Goal: Task Accomplishment & Management: Use online tool/utility

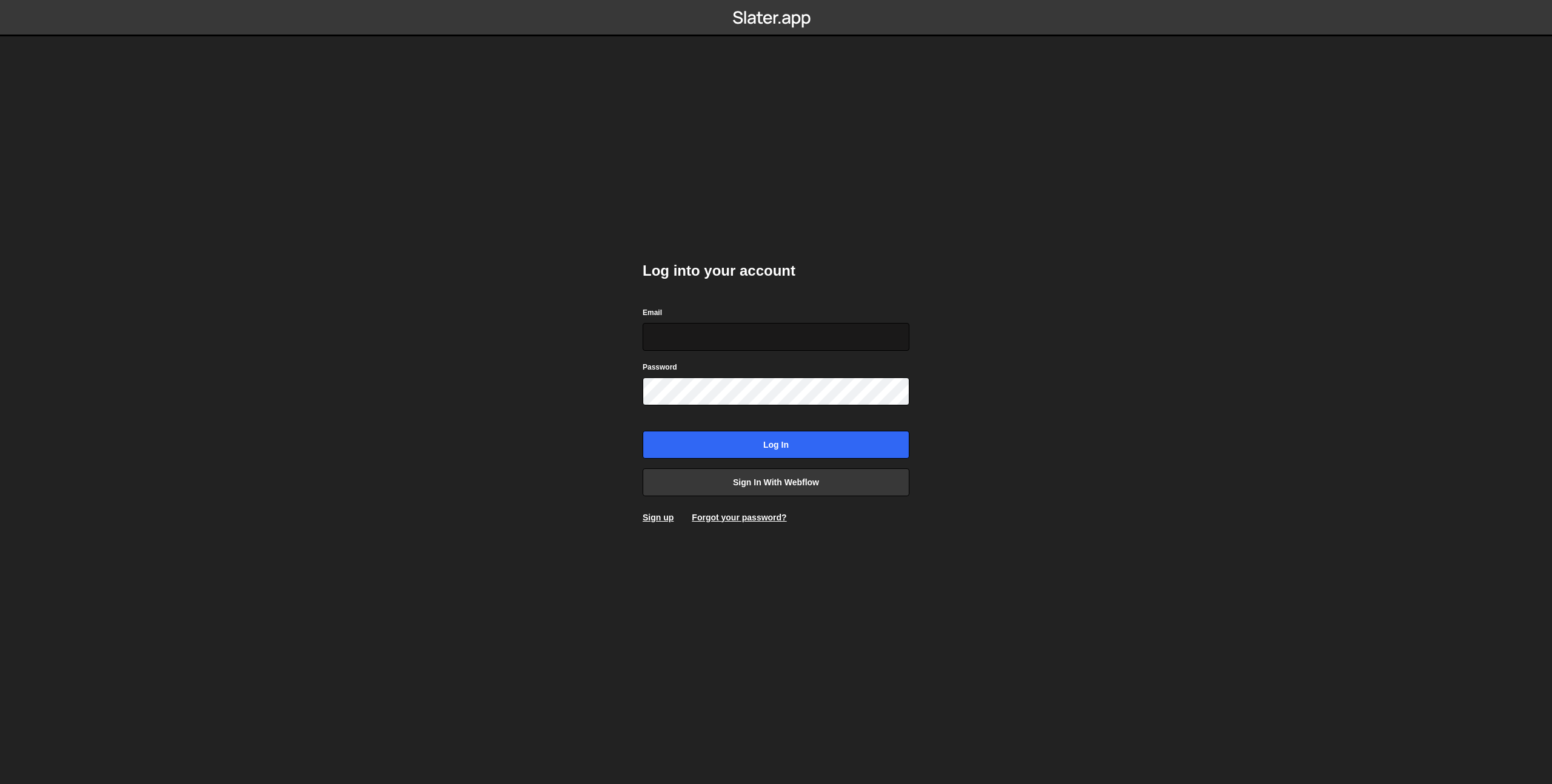
click at [721, 328] on input "Email" at bounding box center [776, 337] width 267 height 28
type input "[EMAIL_ADDRESS][DOMAIN_NAME]"
click at [1077, 420] on body "Log into your account Email prod-web@cadcom.fr Password Log in Sign in with Web…" at bounding box center [776, 392] width 1552 height 784
click at [821, 439] on input "Log in" at bounding box center [776, 444] width 267 height 28
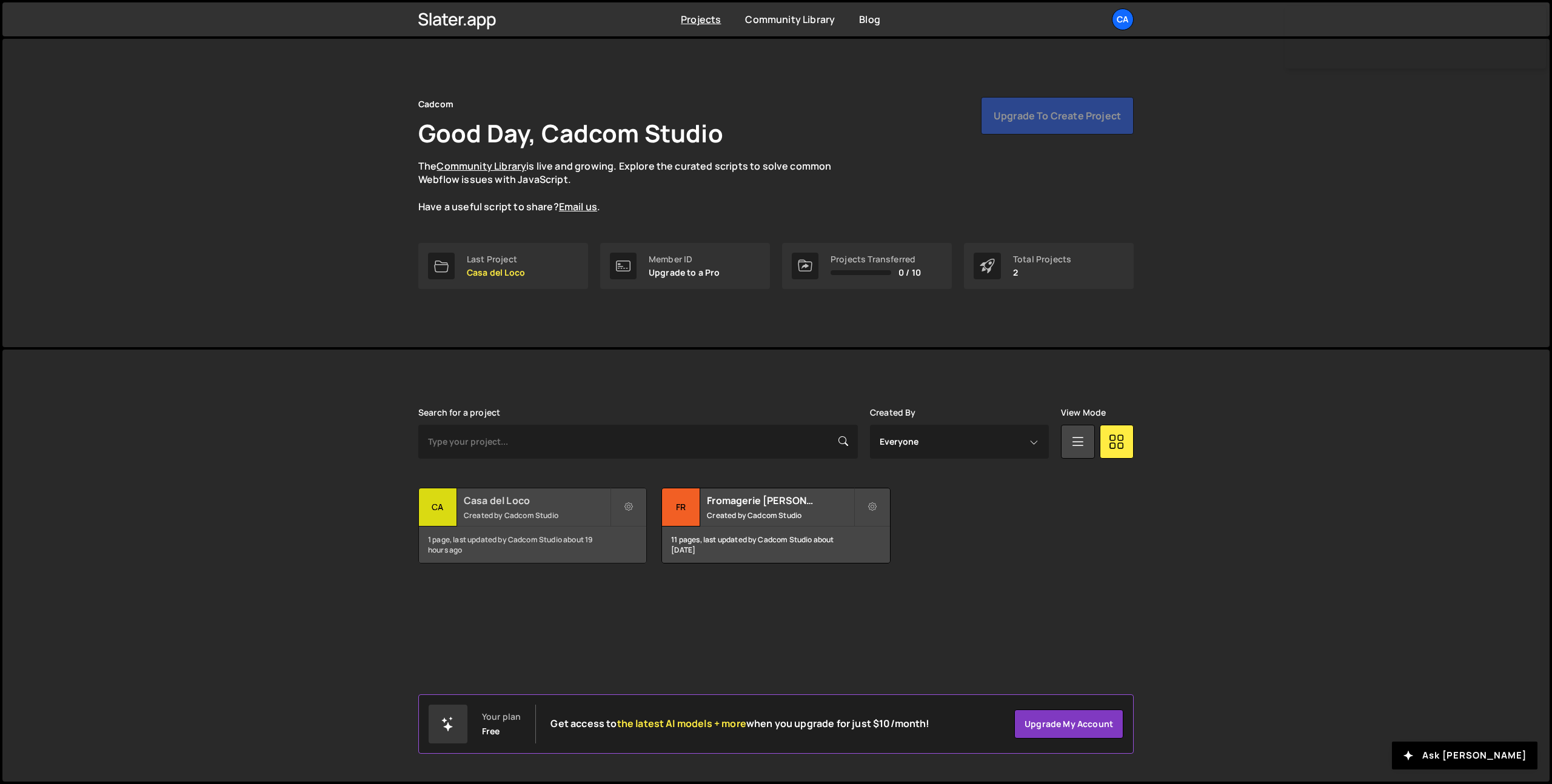
click at [546, 513] on small "Created by Cadcom Studio" at bounding box center [536, 515] width 146 height 10
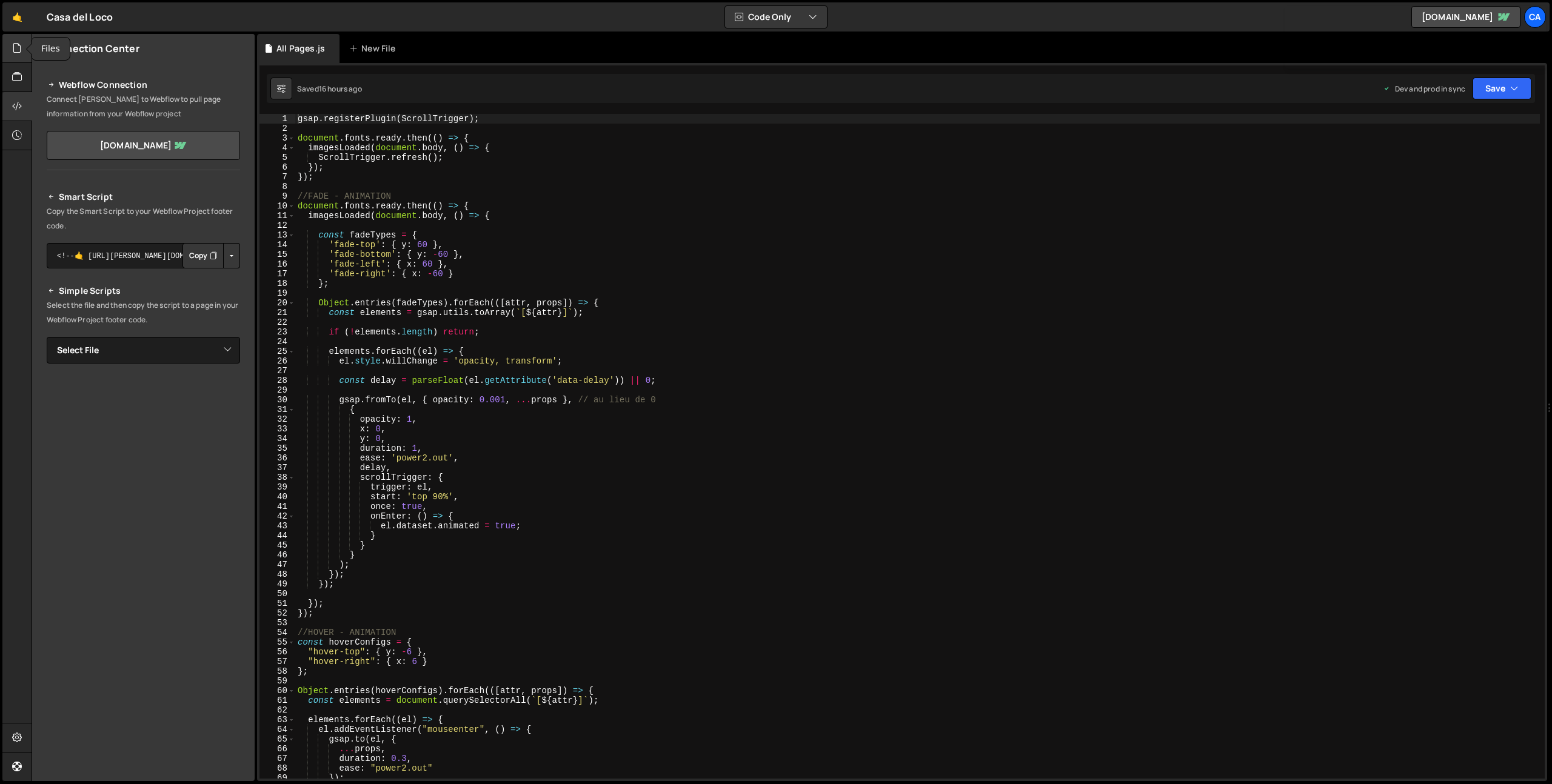
click at [24, 50] on div at bounding box center [17, 48] width 30 height 29
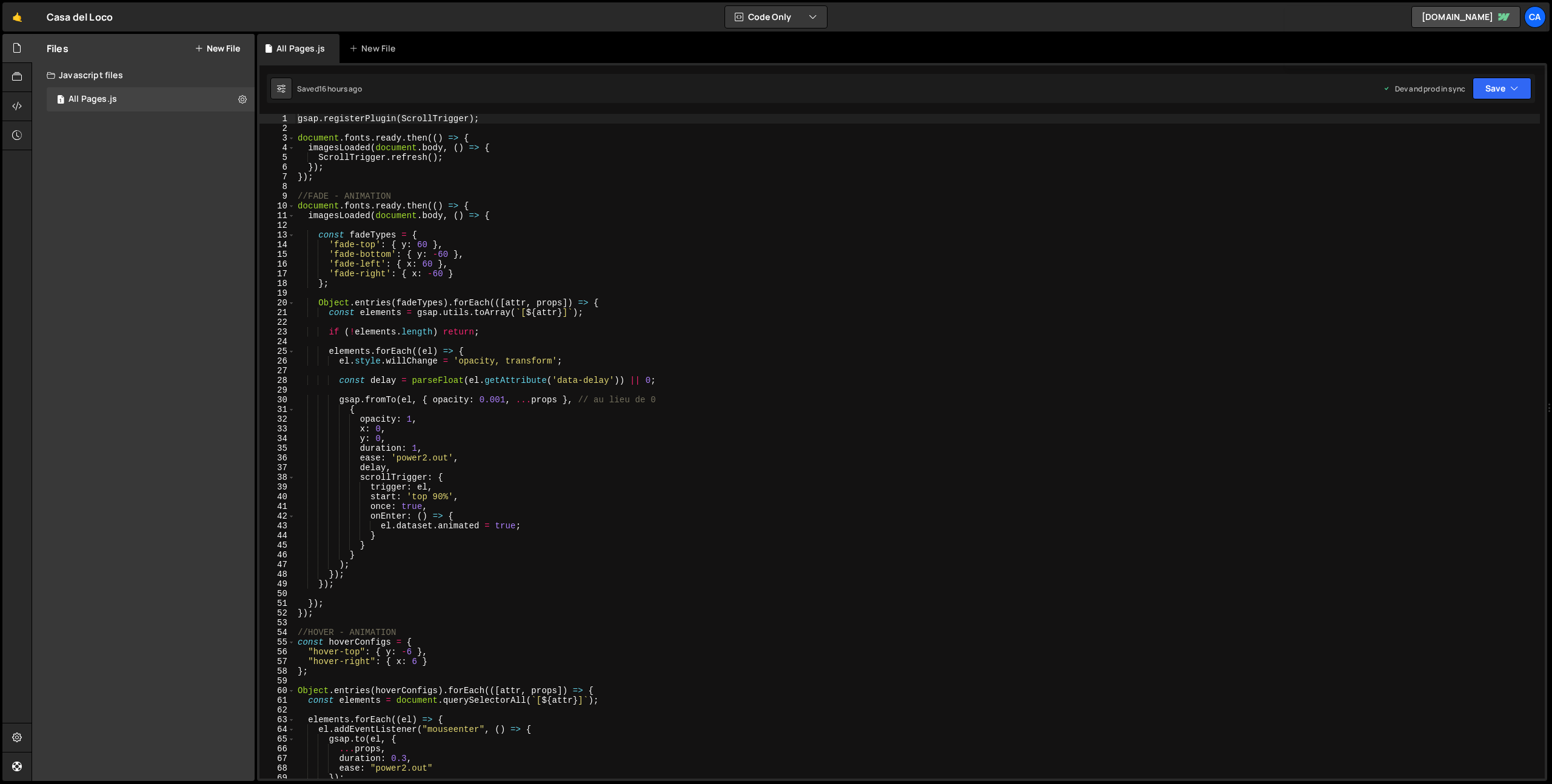
click at [220, 44] on button "New File" at bounding box center [218, 48] width 46 height 9
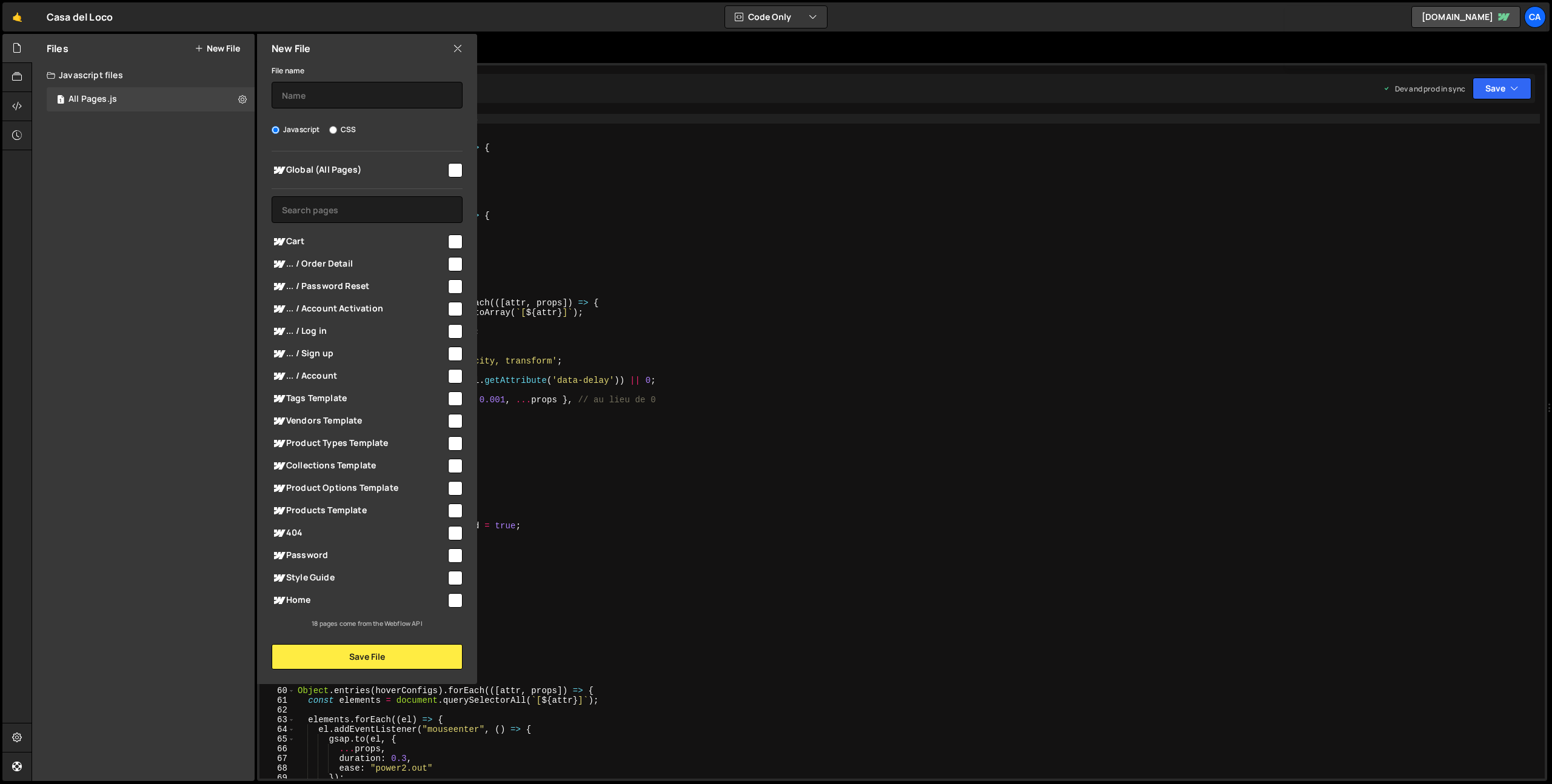
click at [451, 599] on input "checkbox" at bounding box center [456, 601] width 15 height 15
checkbox input "true"
click at [352, 90] on input "text" at bounding box center [367, 95] width 191 height 27
type input "Accueil"
click at [399, 652] on button "Save File" at bounding box center [367, 657] width 191 height 26
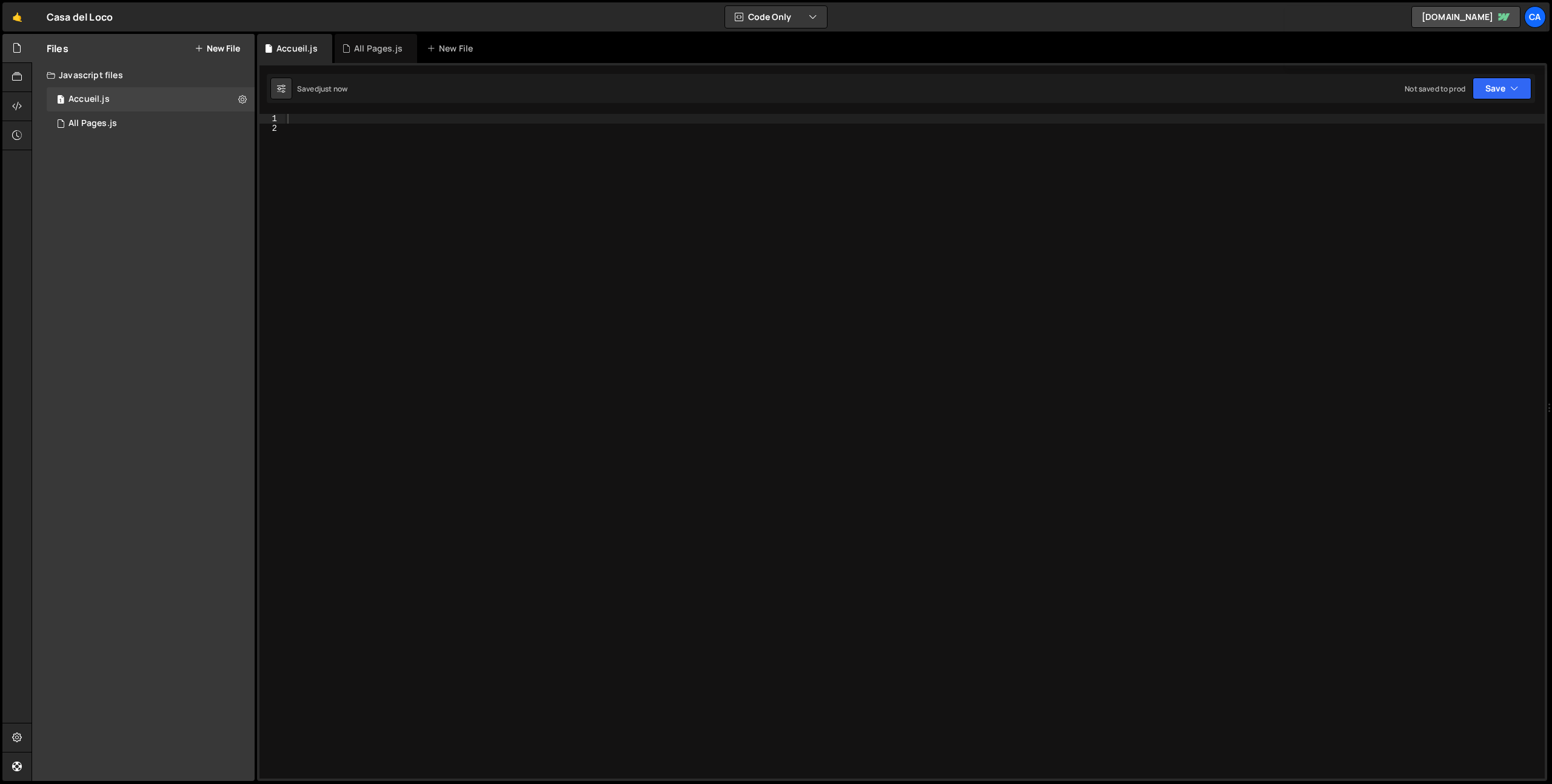
click at [329, 112] on div "1 2 3 4 5 6 7 8 9 10 11 12 13 14 15 16 17 18 19 20 21 22 23 24 25 26 27 28 29 3…" at bounding box center [902, 422] width 1291 height 718
click at [329, 116] on div at bounding box center [915, 456] width 1260 height 684
paste textarea "<script>"
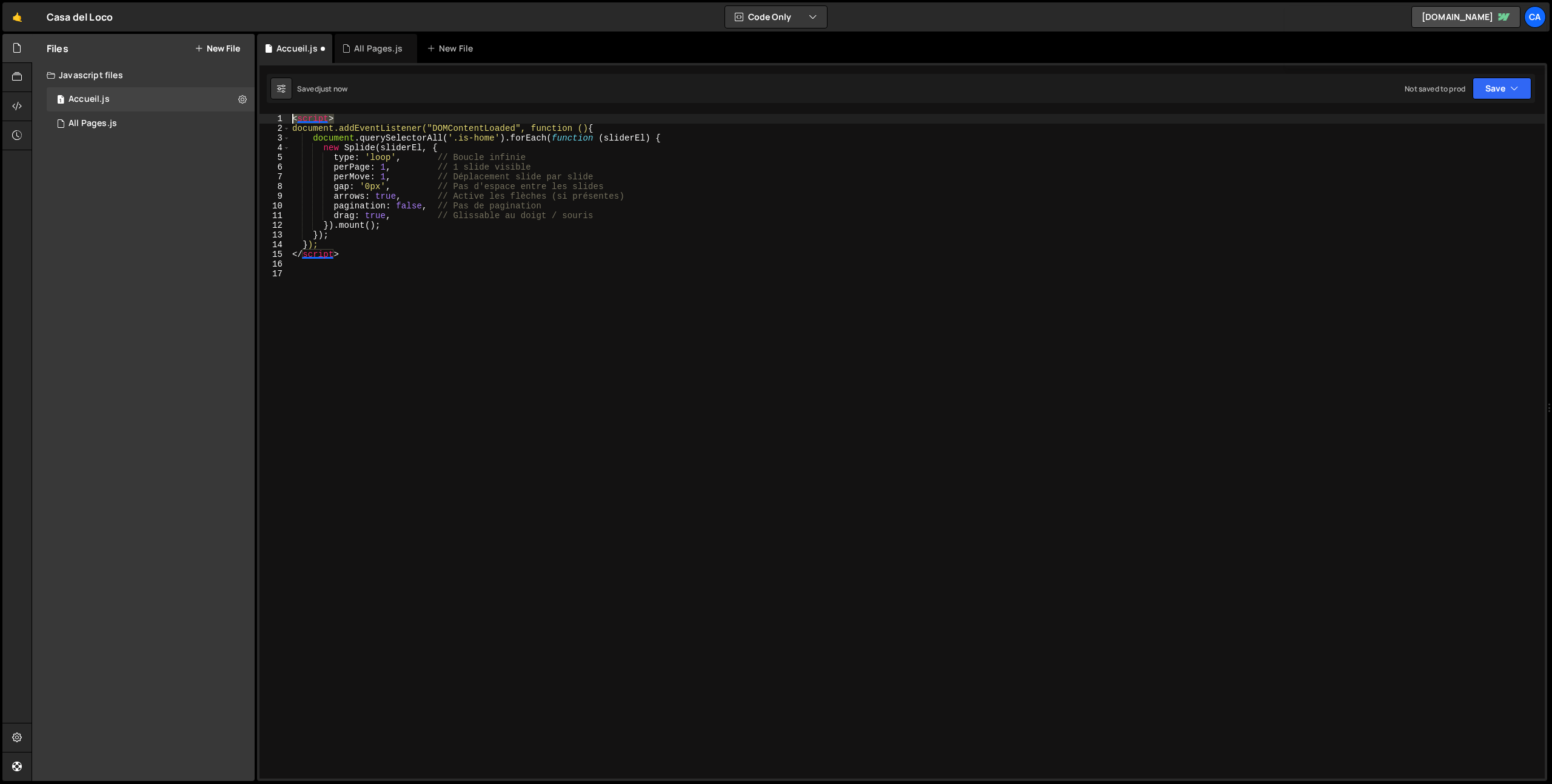
drag, startPoint x: 357, startPoint y: 114, endPoint x: 269, endPoint y: 110, distance: 88.1
click at [269, 110] on div "1 2 3 4 5 6 7 8 9 10 11 12 13 14 15 16 17 18 19 20 21 22 23 24 25 26 27 28 29 3…" at bounding box center [902, 422] width 1291 height 718
type textarea "<script>"
click at [367, 119] on div "< script > document.addEventListener("DOMContentLoaded", function () { document…" at bounding box center [917, 447] width 1255 height 665
drag, startPoint x: 368, startPoint y: 118, endPoint x: 249, endPoint y: 119, distance: 119.0
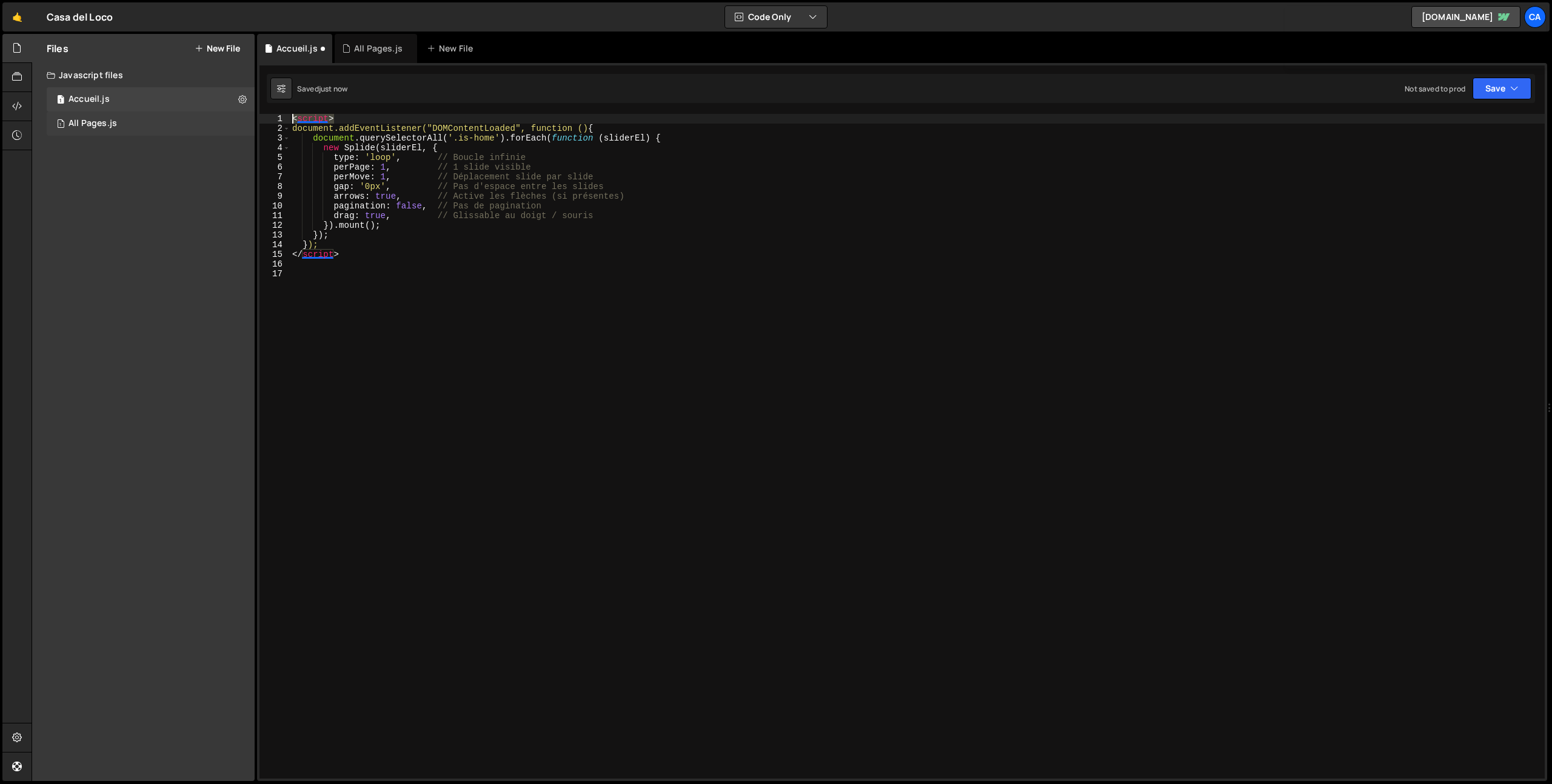
click at [249, 119] on div "Files New File Javascript files 1 Accueil.js 0 1 All Pages.js 0 CSS files Copy …" at bounding box center [792, 408] width 1520 height 748
drag, startPoint x: 349, startPoint y: 254, endPoint x: 253, endPoint y: 255, distance: 96.0
click at [253, 255] on div "Files New File Javascript files 1 Accueil.js 0 1 All Pages.js 0 CSS files Copy …" at bounding box center [792, 408] width 1520 height 748
type textarea "</script>"
click at [1492, 89] on button "Save" at bounding box center [1502, 88] width 58 height 21
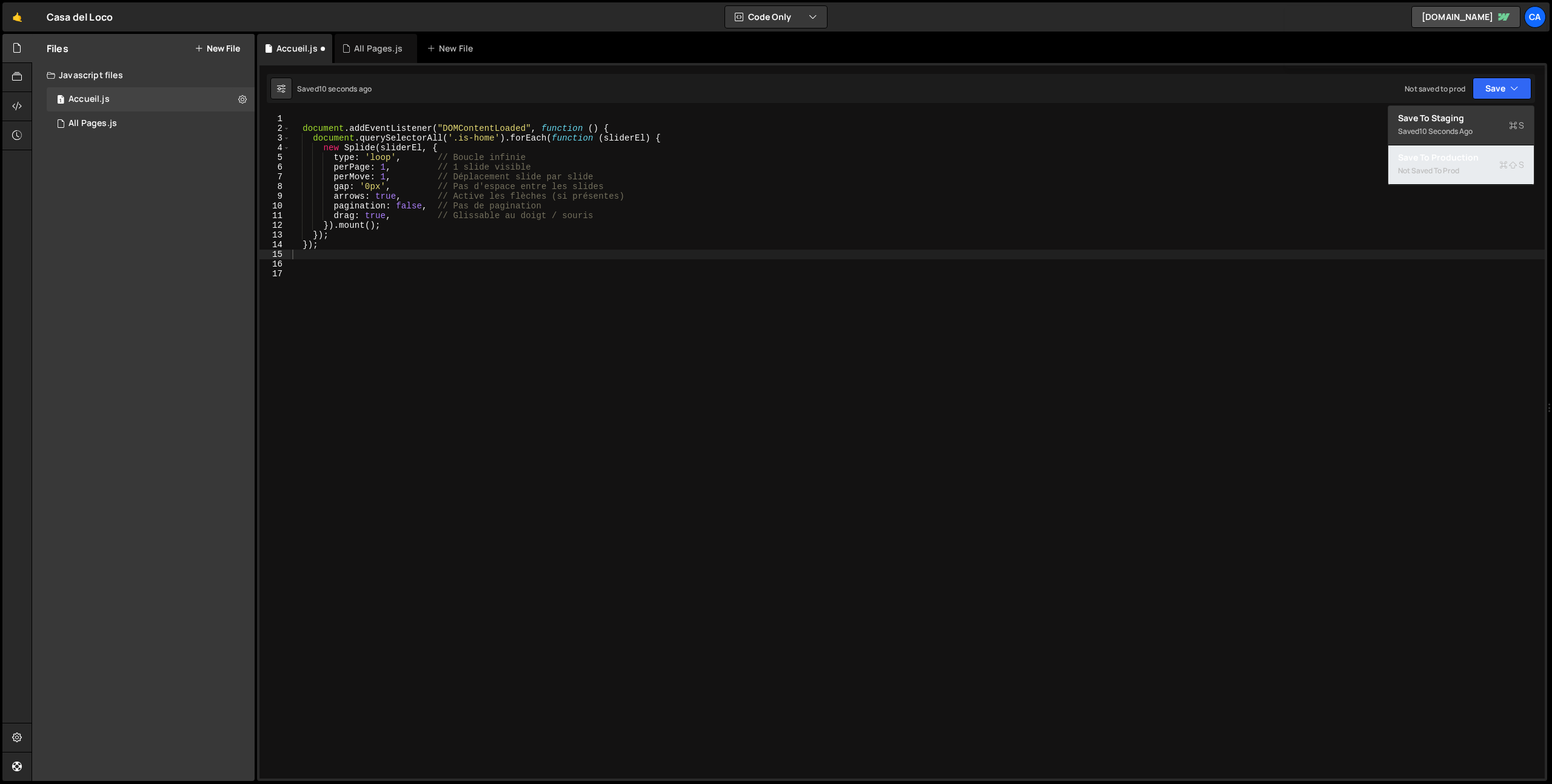
click at [1424, 171] on div "Not saved to prod" at bounding box center [1461, 171] width 126 height 15
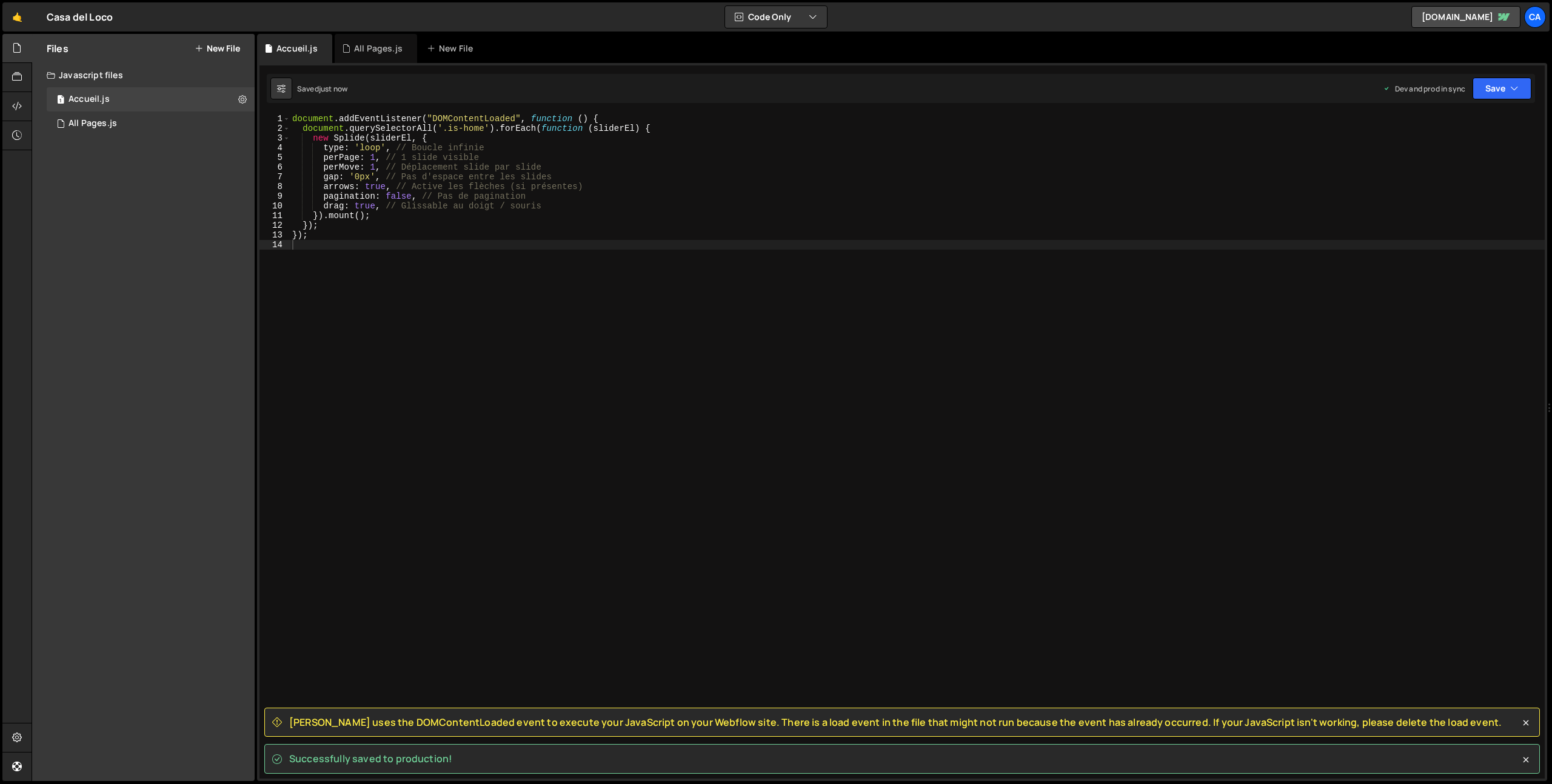
click at [300, 721] on span "[PERSON_NAME] uses the DOMContentLoaded event to execute your JavaScript on you…" at bounding box center [895, 722] width 1213 height 13
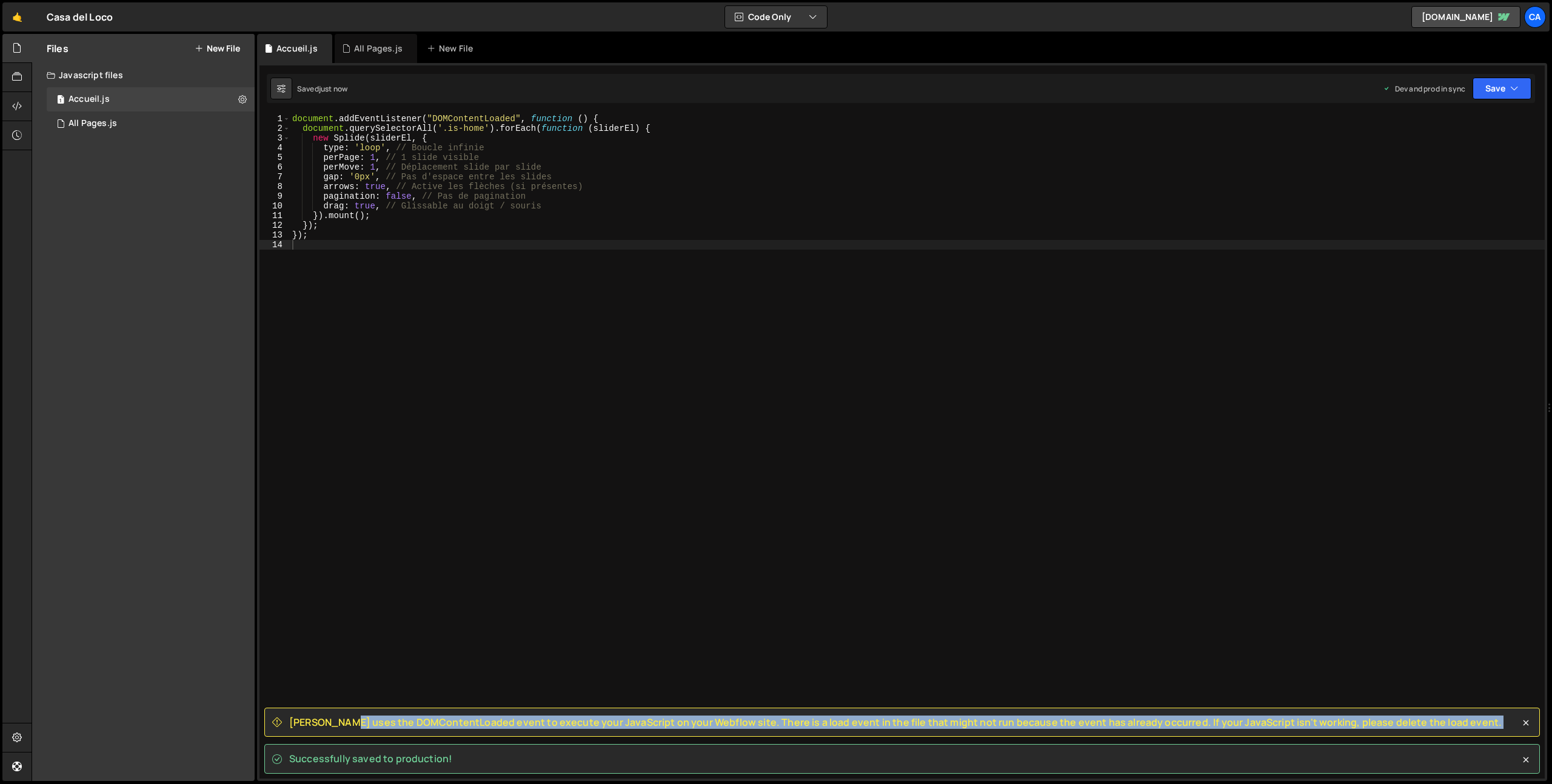
drag, startPoint x: 300, startPoint y: 721, endPoint x: 1455, endPoint y: 721, distance: 1155.0
click at [1455, 721] on div "[PERSON_NAME] uses the DOMContentLoaded event to execute your JavaScript on you…" at bounding box center [902, 723] width 1276 height 30
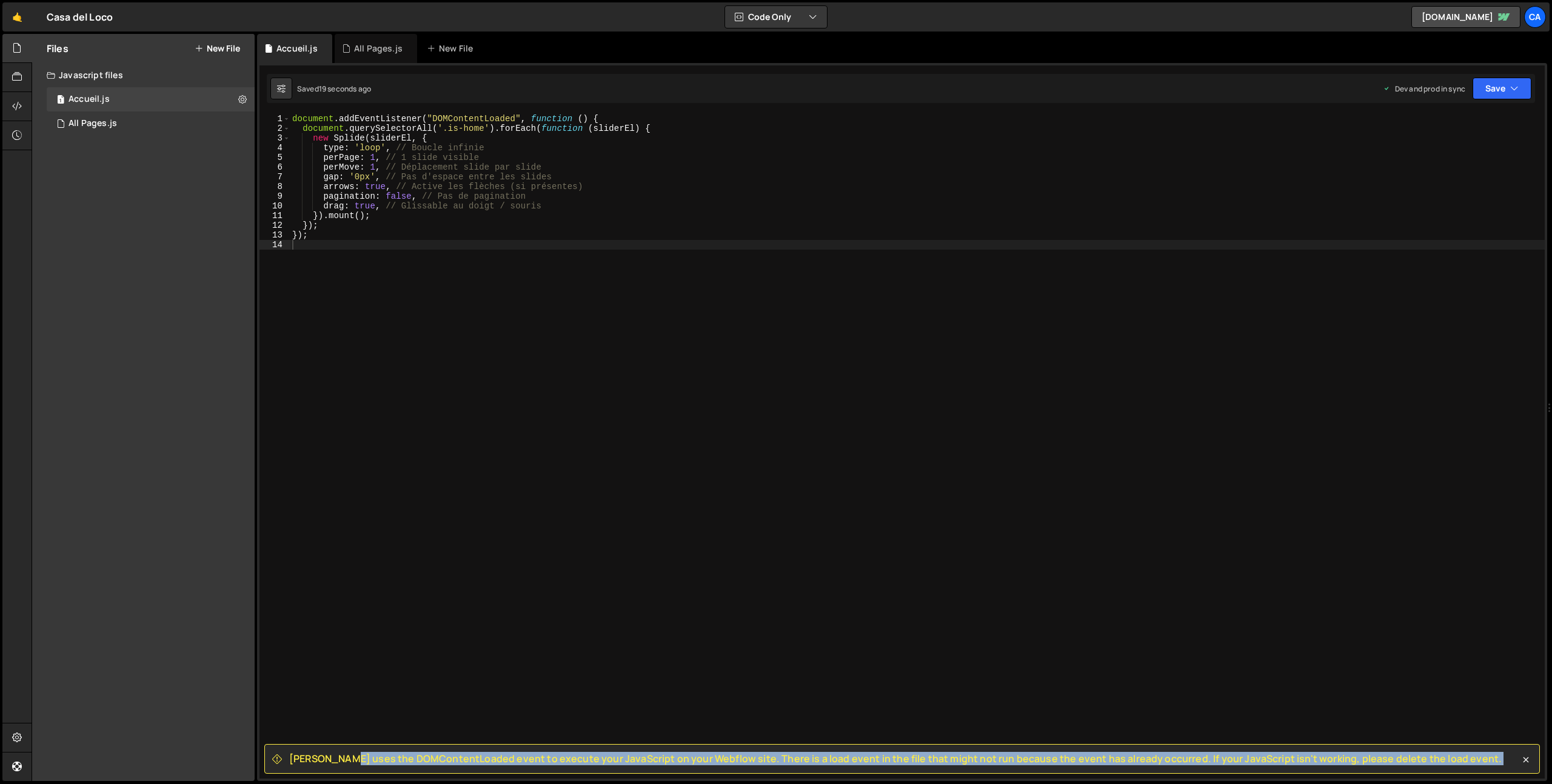
click at [300, 748] on div "[PERSON_NAME] uses the DOMContentLoaded event to execute your JavaScript on you…" at bounding box center [902, 759] width 1276 height 30
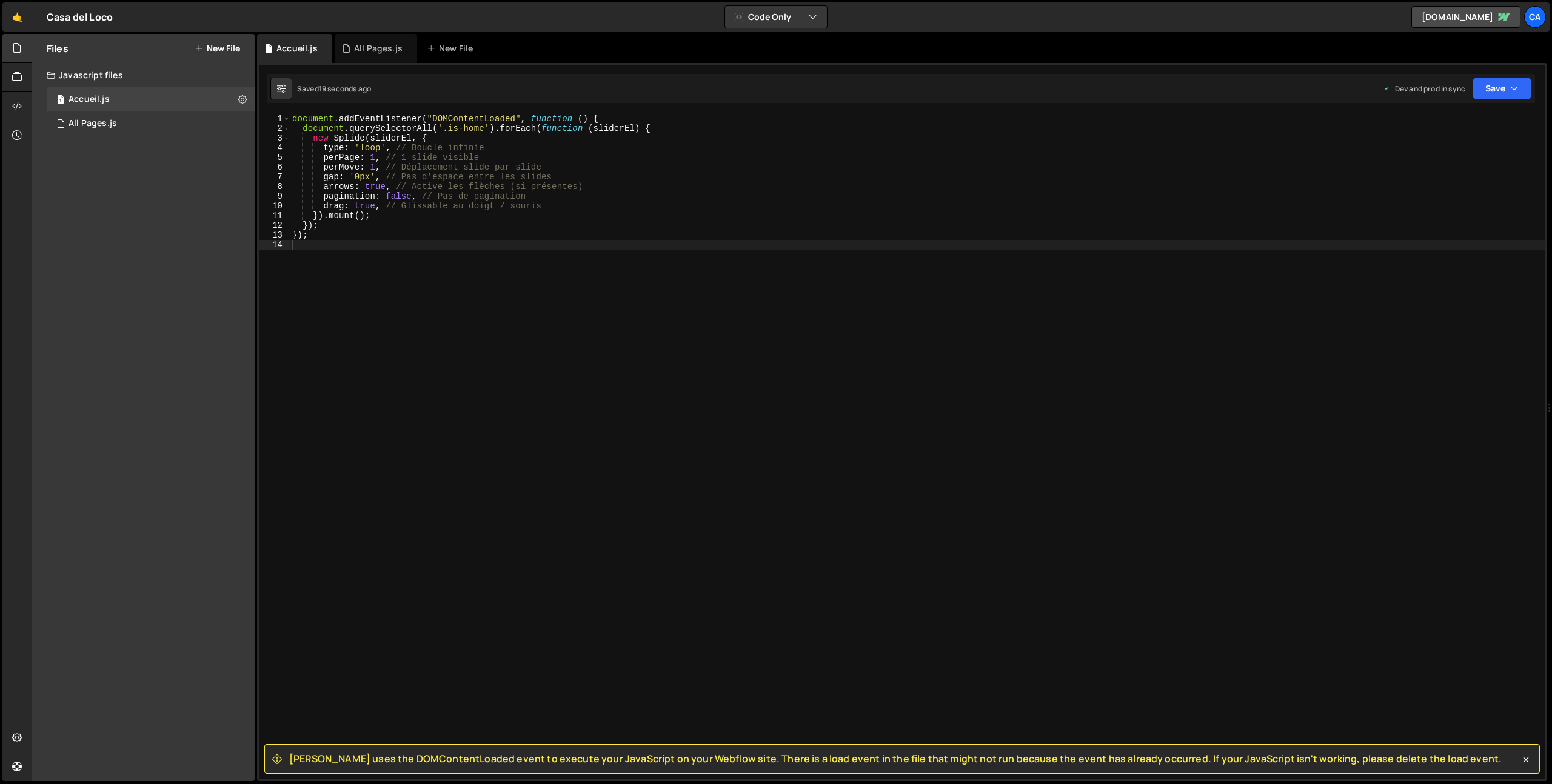
click at [300, 758] on span "[PERSON_NAME] uses the DOMContentLoaded event to execute your JavaScript on you…" at bounding box center [895, 758] width 1213 height 13
click at [521, 628] on div "document . addEventListener ( "DOMContentLoaded" , function ( ) { document . qu…" at bounding box center [917, 456] width 1255 height 684
click at [310, 758] on span "[PERSON_NAME] uses the DOMContentLoaded event to execute your JavaScript on you…" at bounding box center [895, 758] width 1213 height 13
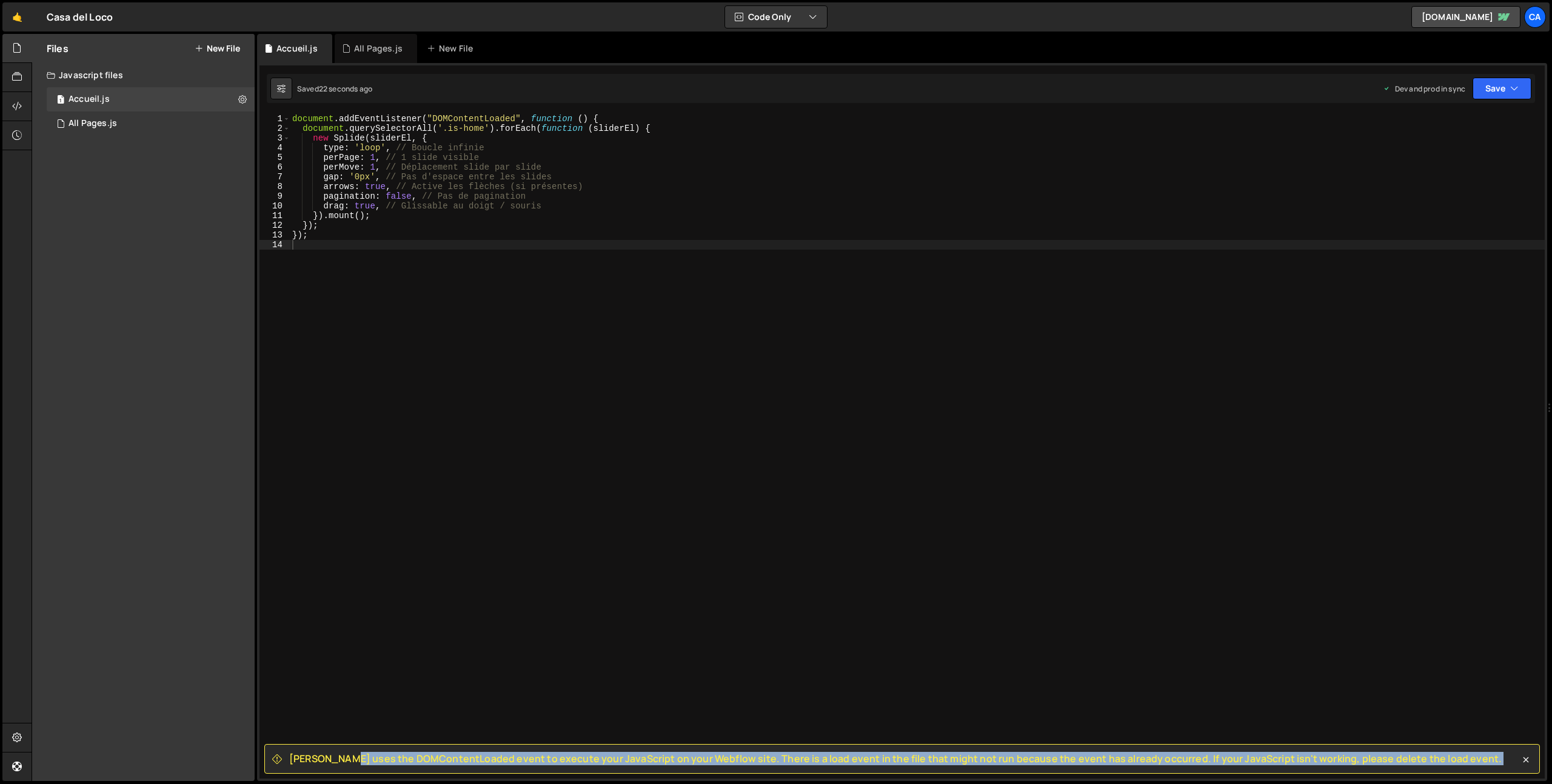
drag, startPoint x: 310, startPoint y: 758, endPoint x: 1432, endPoint y: 762, distance: 1122.0
click at [1432, 762] on div "[PERSON_NAME] uses the DOMContentLoaded event to execute your JavaScript on you…" at bounding box center [902, 759] width 1276 height 30
copy div "[PERSON_NAME] uses the DOMContentLoaded event to execute your JavaScript on you…"
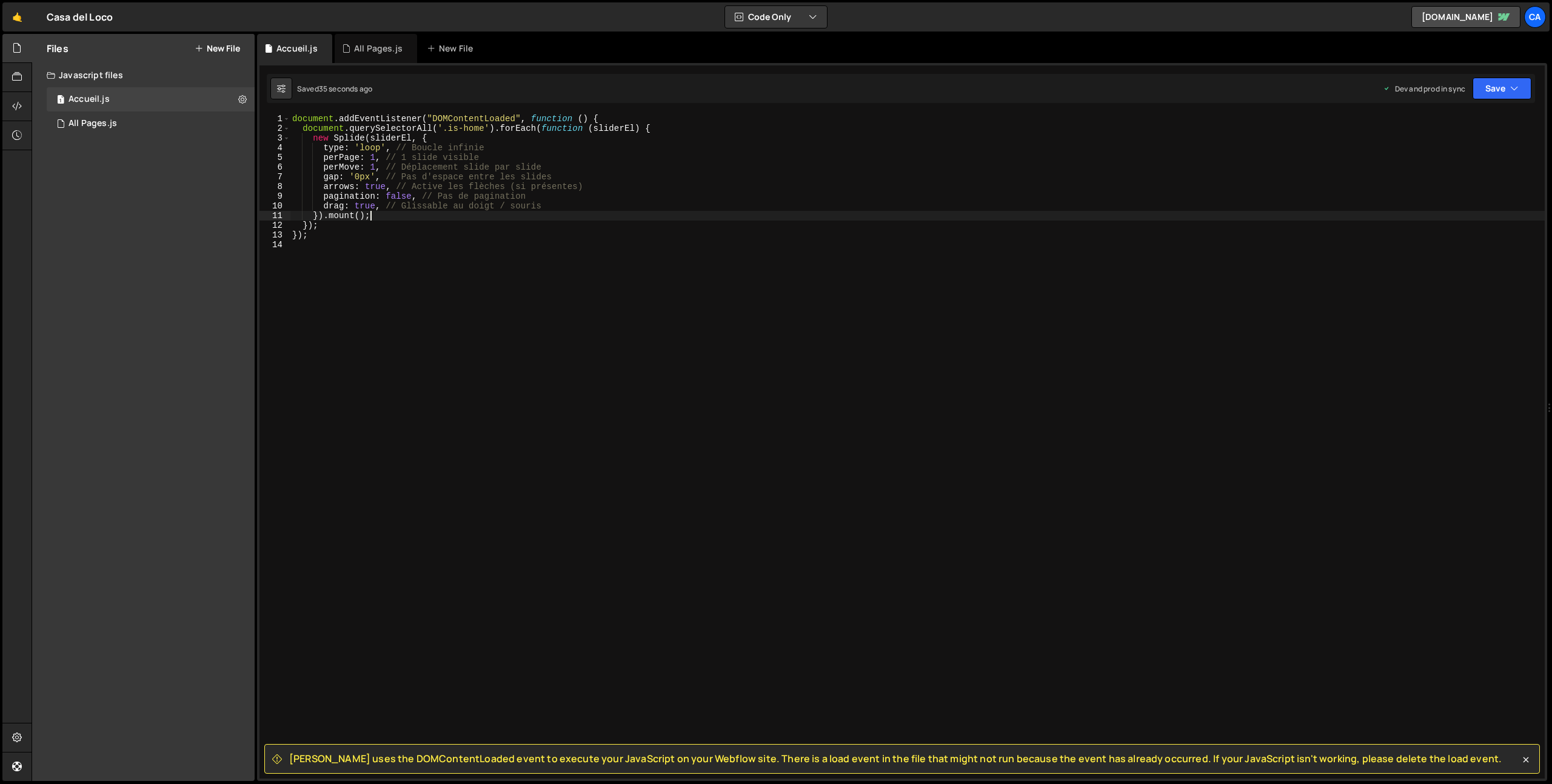
click at [509, 216] on div "document . addEventListener ( "DOMContentLoaded" , function ( ) { document . qu…" at bounding box center [917, 456] width 1255 height 684
type textarea "});"
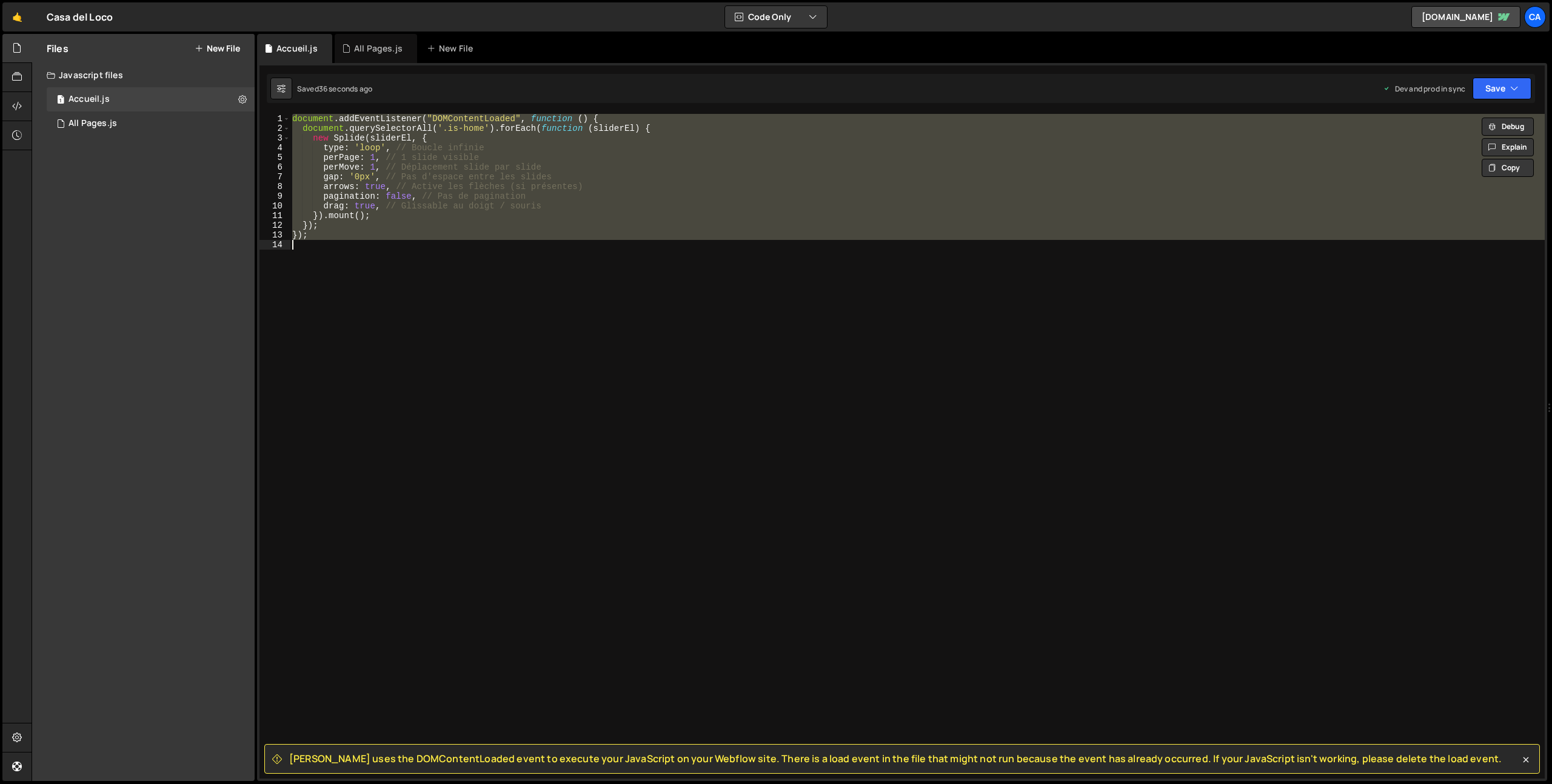
paste textarea
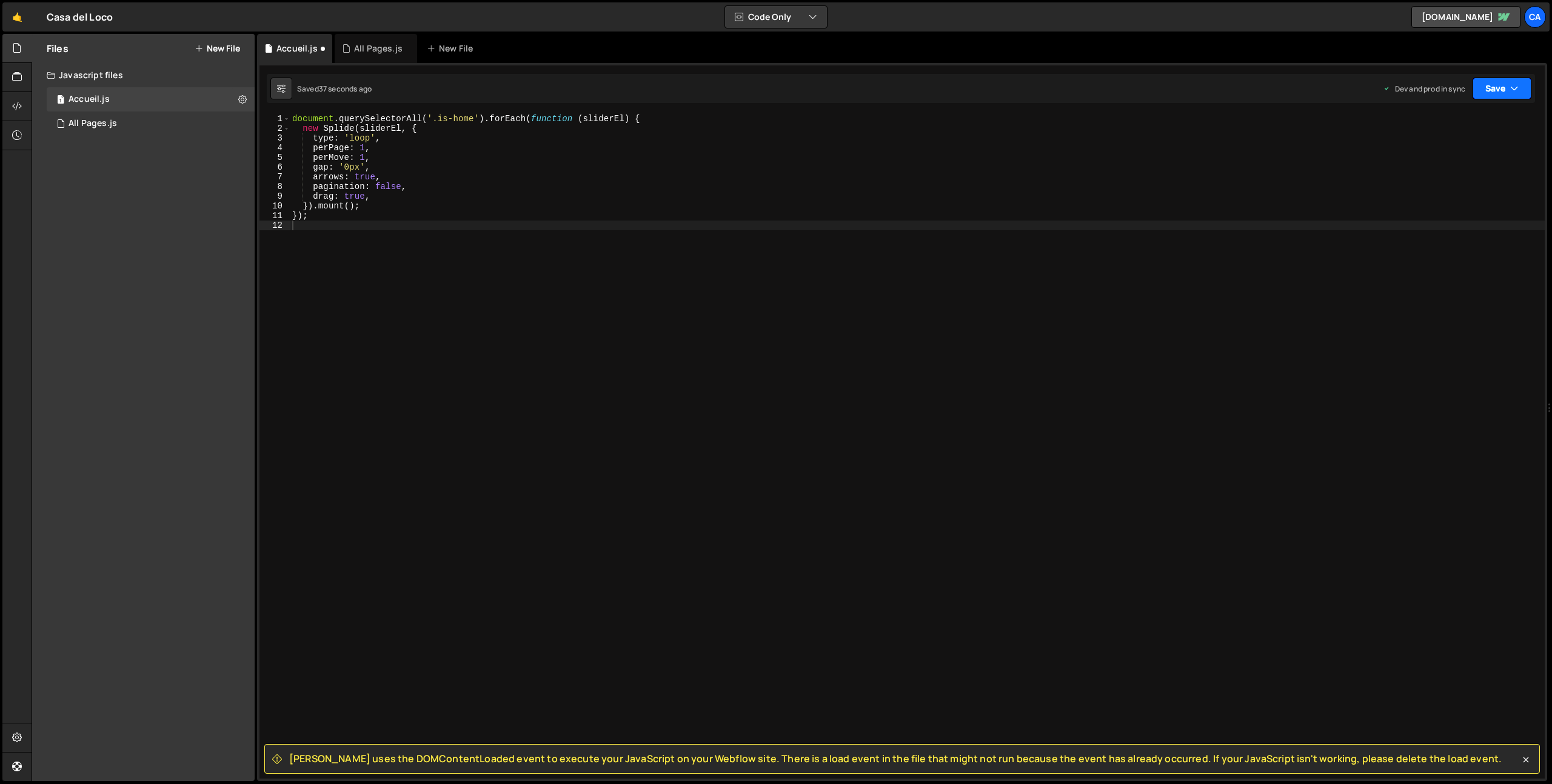
click at [1506, 91] on button "Save" at bounding box center [1502, 88] width 58 height 21
click at [1460, 164] on div "Saved 37 seconds ago" at bounding box center [1461, 171] width 126 height 15
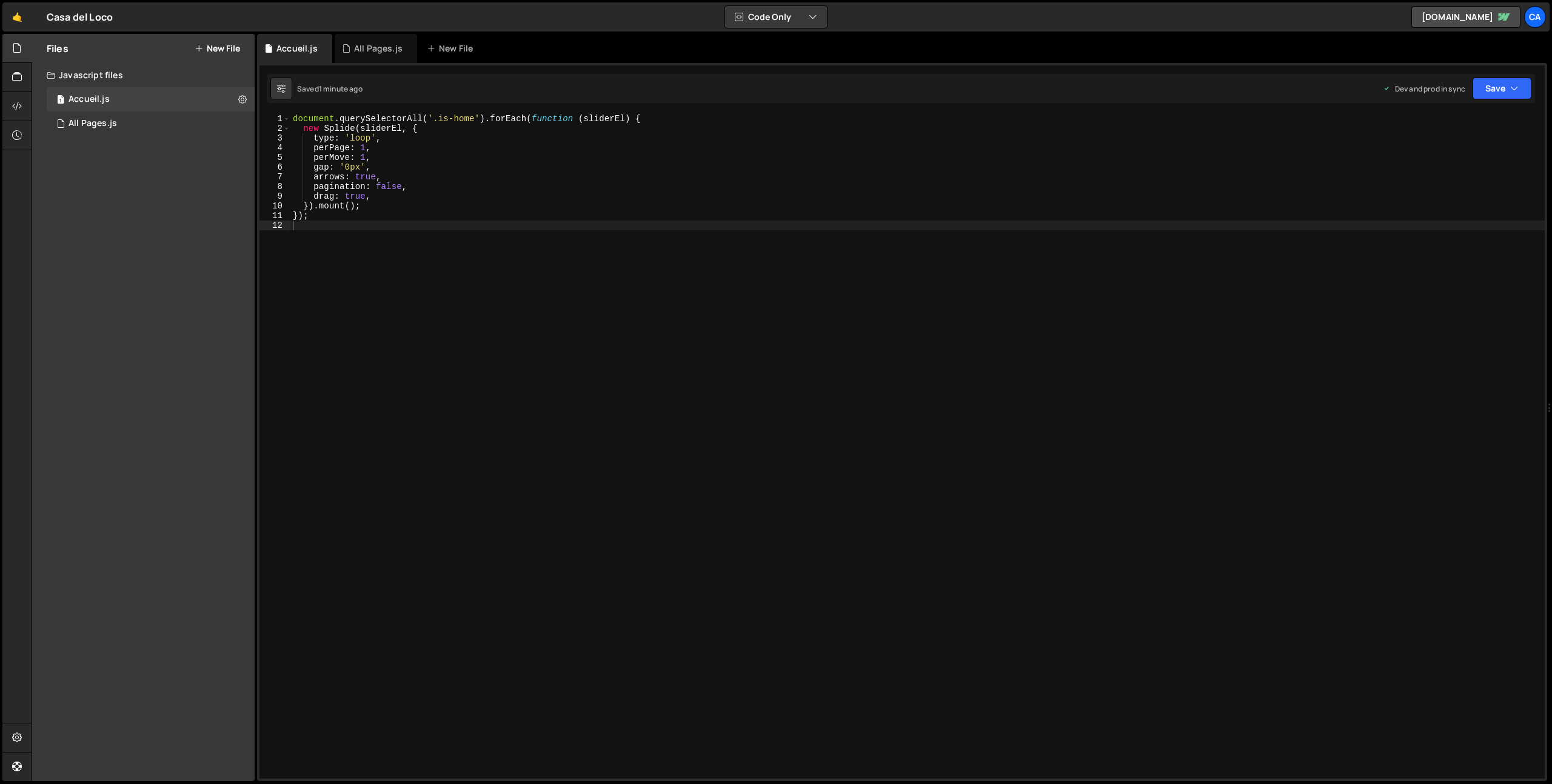
click at [415, 152] on div "document . querySelectorAll ( '.is-home' ) . forEach ( function ( sliderEl ) { …" at bounding box center [917, 456] width 1254 height 684
click at [435, 119] on div "document . querySelectorAll ( '.is-home' ) . forEach ( function ( sliderEl ) { …" at bounding box center [917, 456] width 1254 height 684
paste textarea "splide."
type textarea "document.querySelectorAll('.splide.is-home').forEach(function (sliderEl) {"
click at [1501, 81] on button "Save" at bounding box center [1502, 88] width 58 height 21
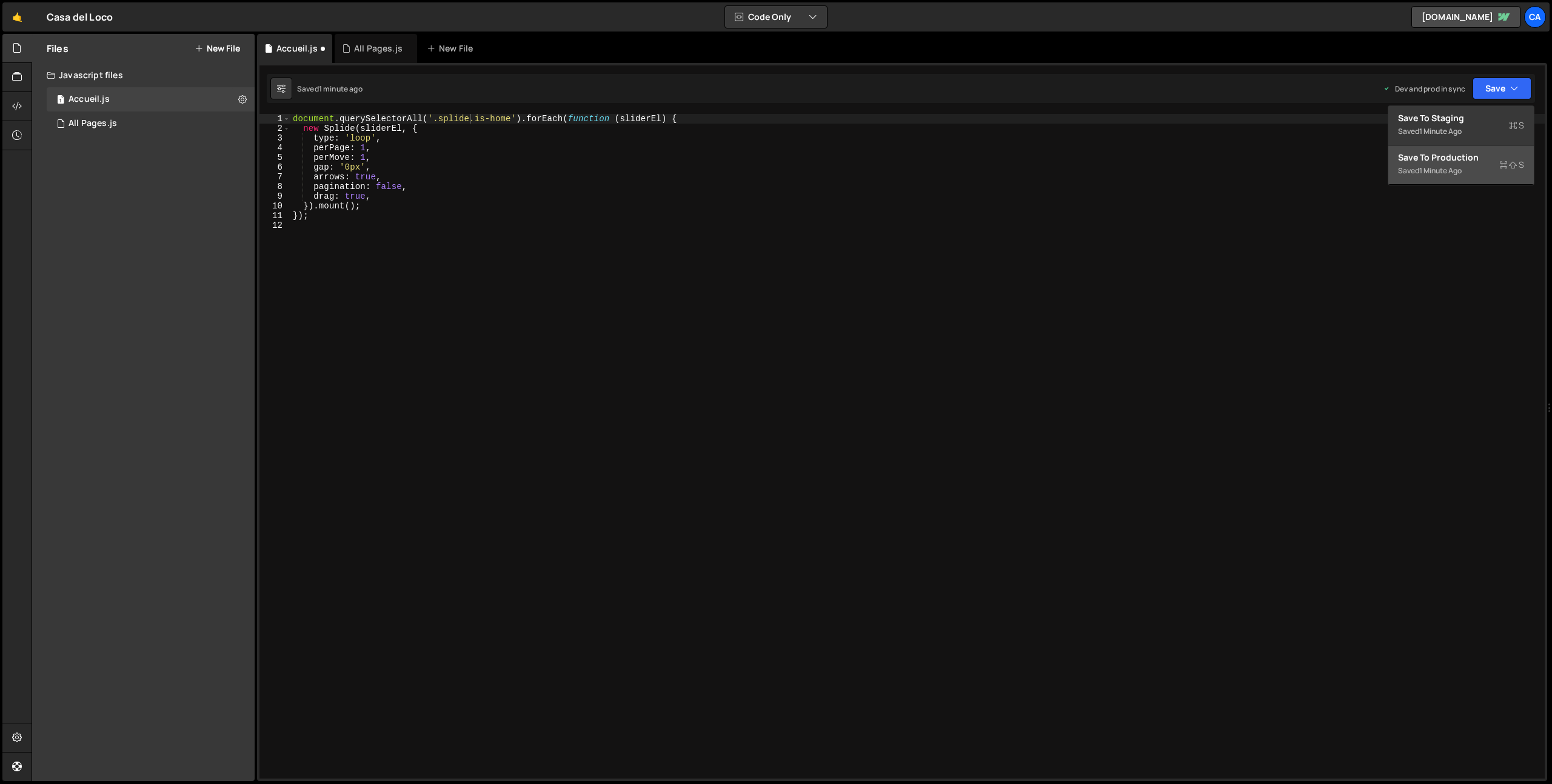
click at [1471, 152] on div "Save to Production S" at bounding box center [1461, 158] width 126 height 12
click at [244, 97] on icon at bounding box center [243, 99] width 9 height 11
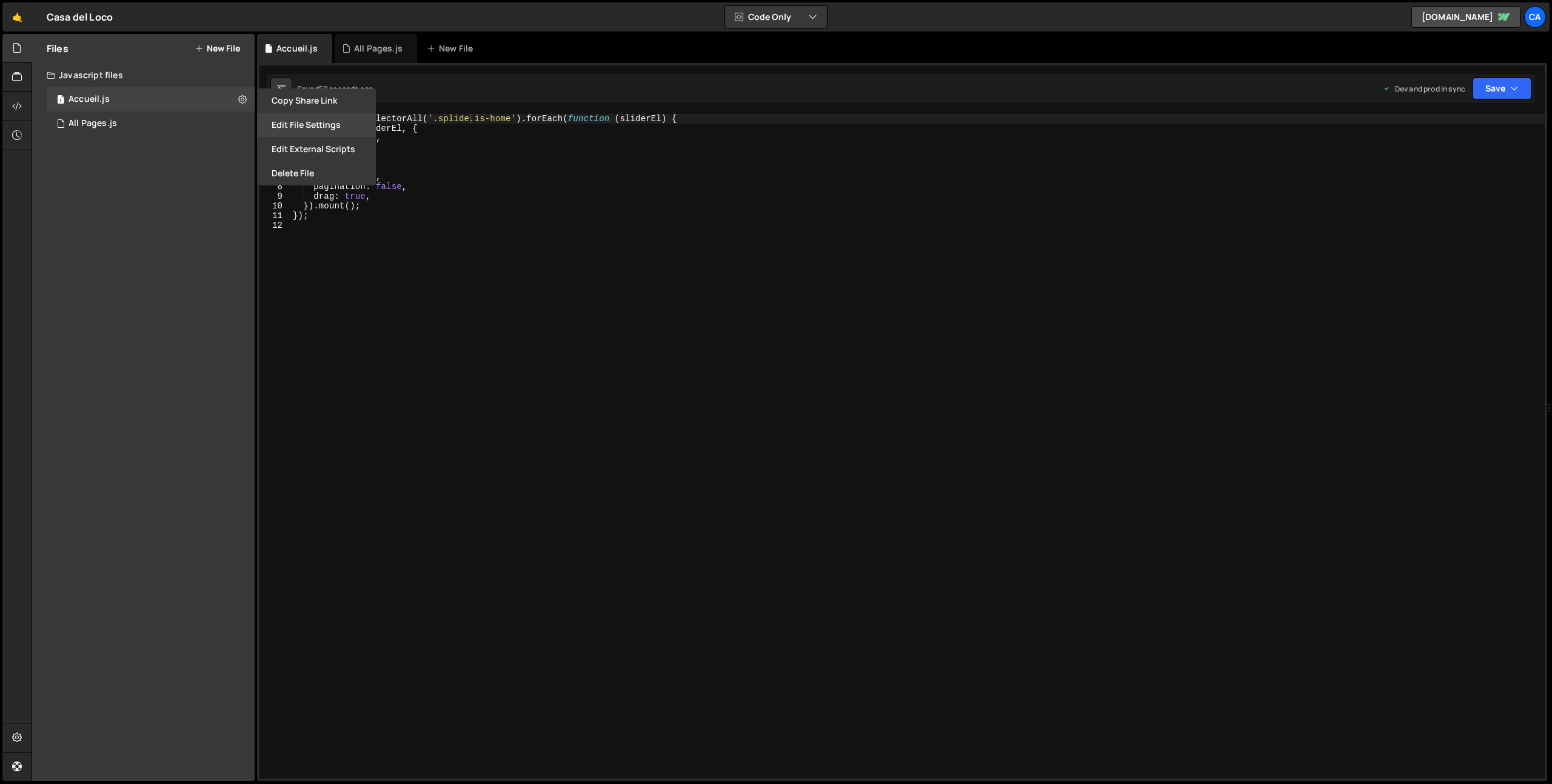
click at [321, 126] on button "Edit File Settings" at bounding box center [316, 125] width 119 height 24
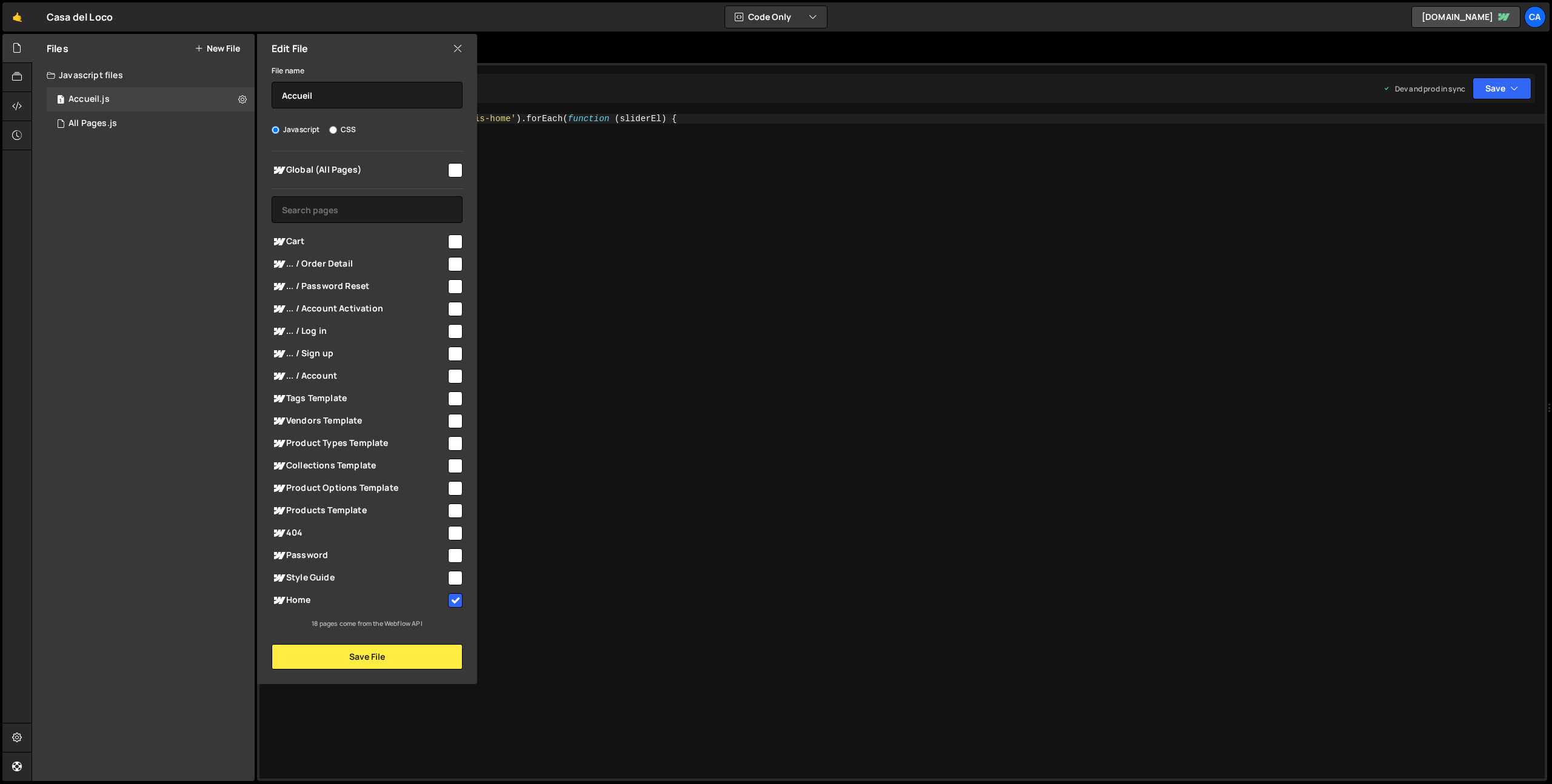
click at [458, 44] on icon at bounding box center [458, 48] width 9 height 13
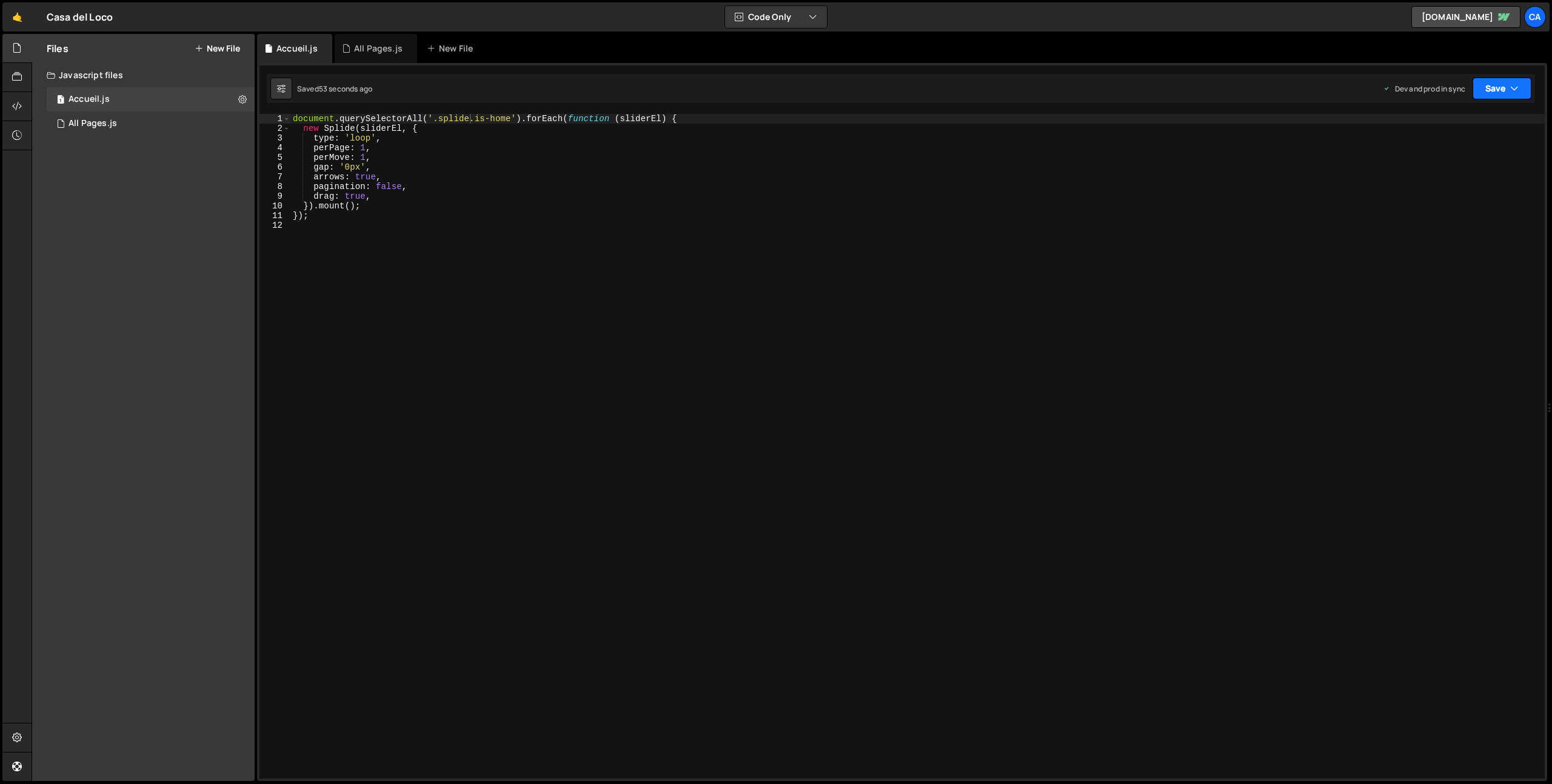
click at [1520, 86] on button "Save" at bounding box center [1502, 88] width 58 height 21
click at [1453, 157] on div "Save to Production S" at bounding box center [1461, 158] width 126 height 12
click at [441, 315] on div "document . querySelectorAll ( '.splide.is-home' ) . forEach ( function ( slider…" at bounding box center [917, 456] width 1254 height 684
type textarea "});"
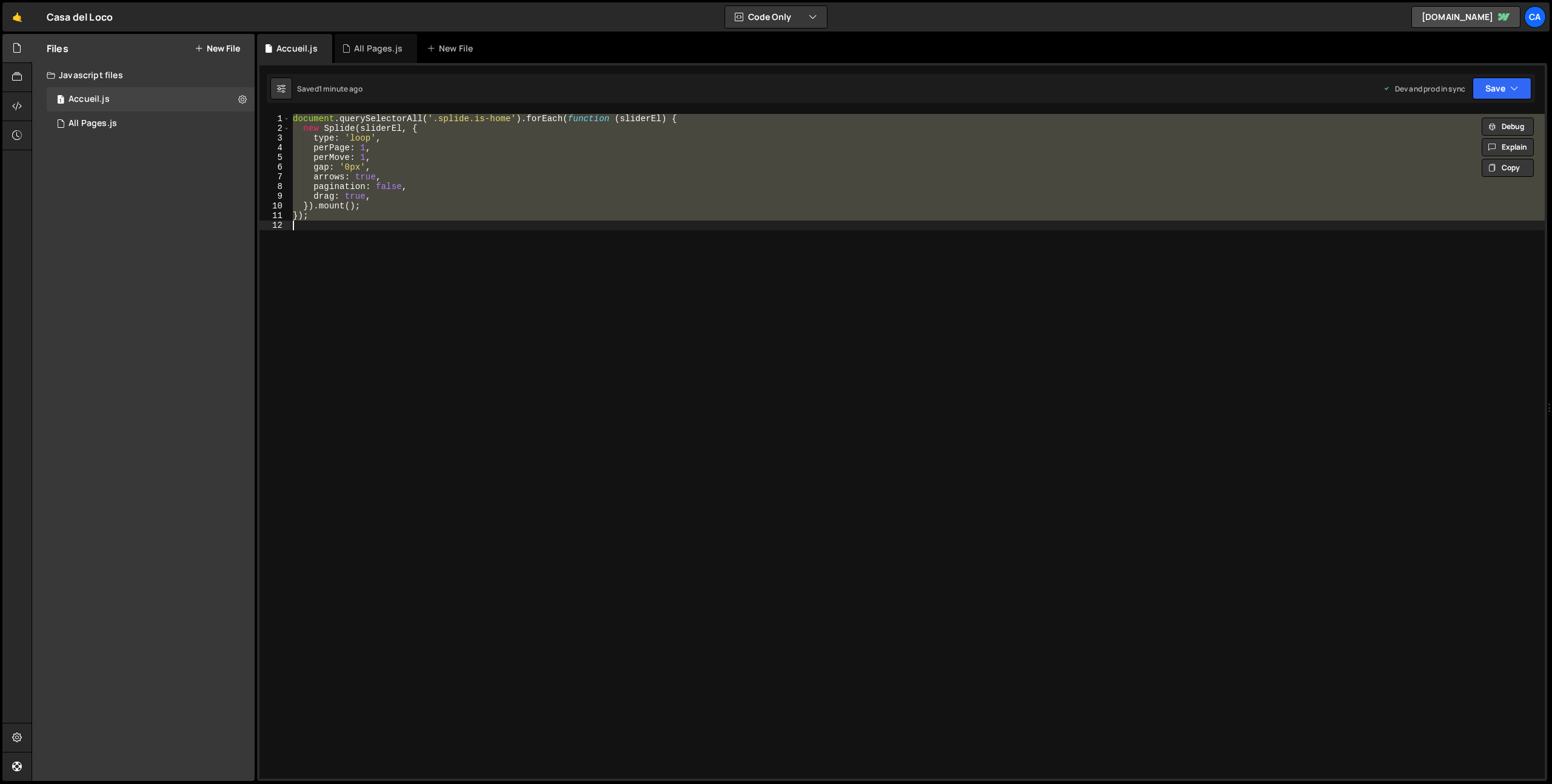
paste textarea
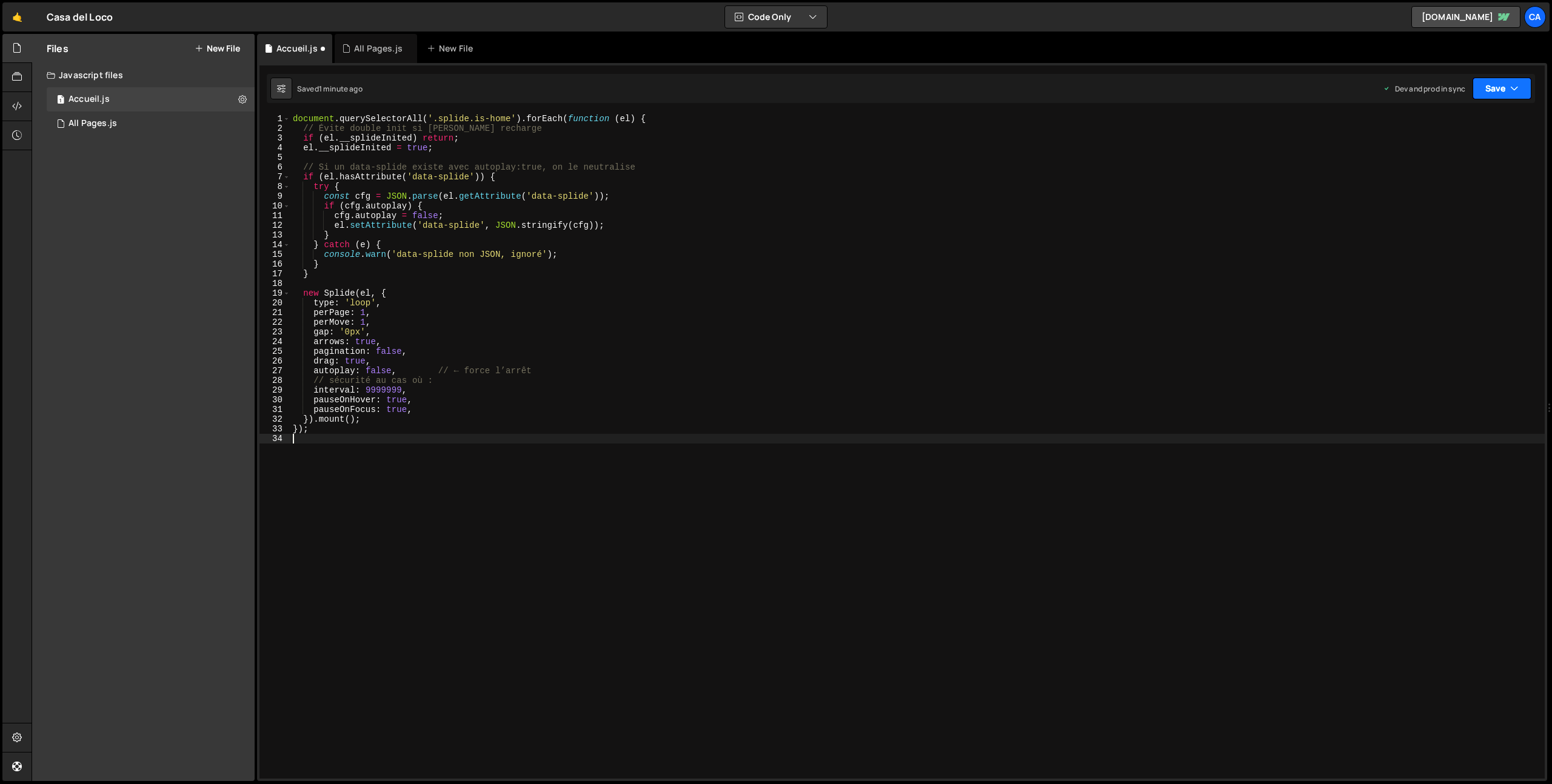
click at [1501, 83] on button "Save" at bounding box center [1502, 88] width 58 height 21
click at [1450, 164] on div "Saved 30 seconds ago" at bounding box center [1461, 171] width 126 height 15
click at [659, 406] on div "document . querySelectorAll ( '.splide.is-home' ) . forEach ( function ( el ) {…" at bounding box center [917, 456] width 1254 height 684
type textarea "});"
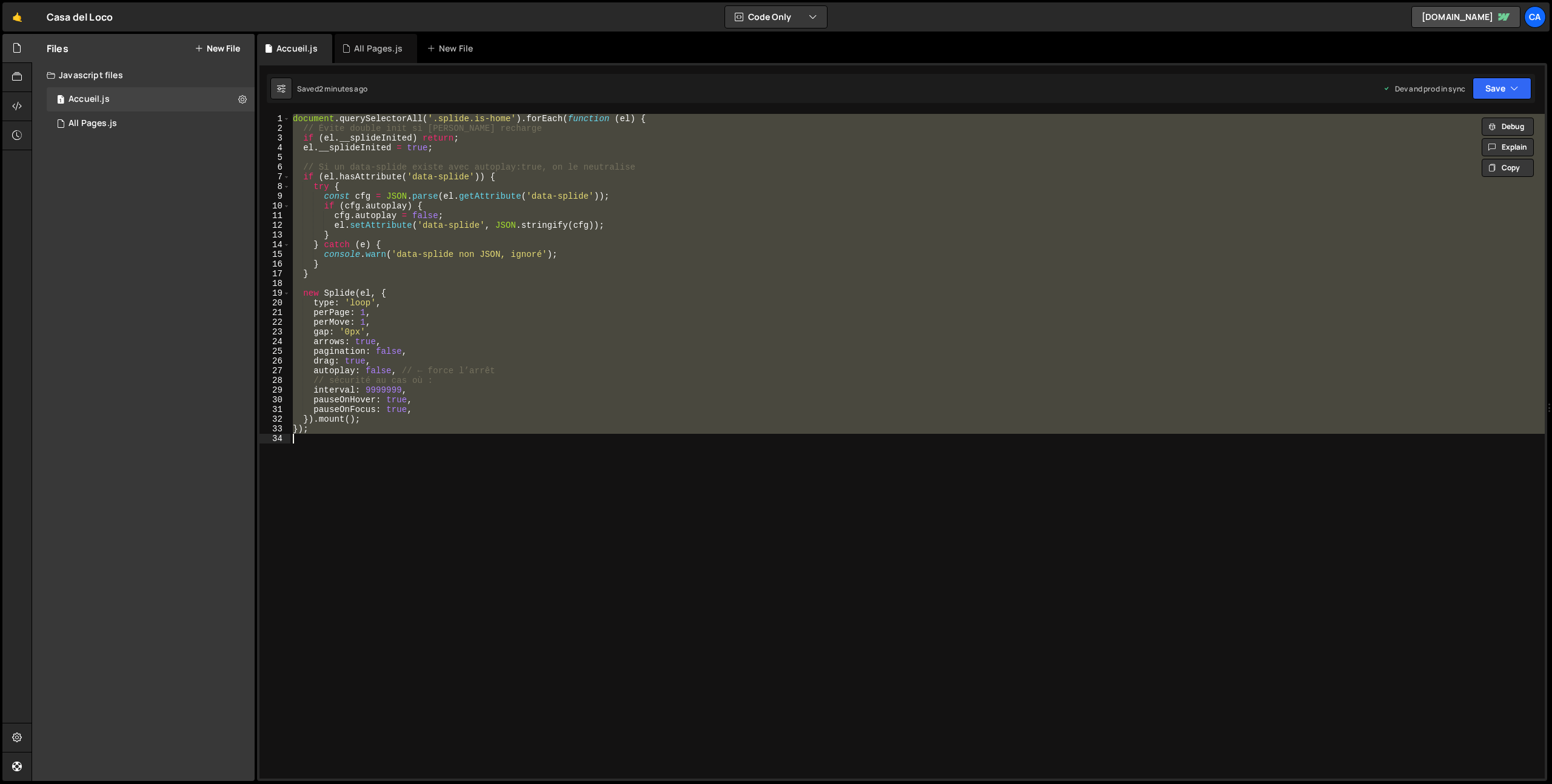
paste textarea
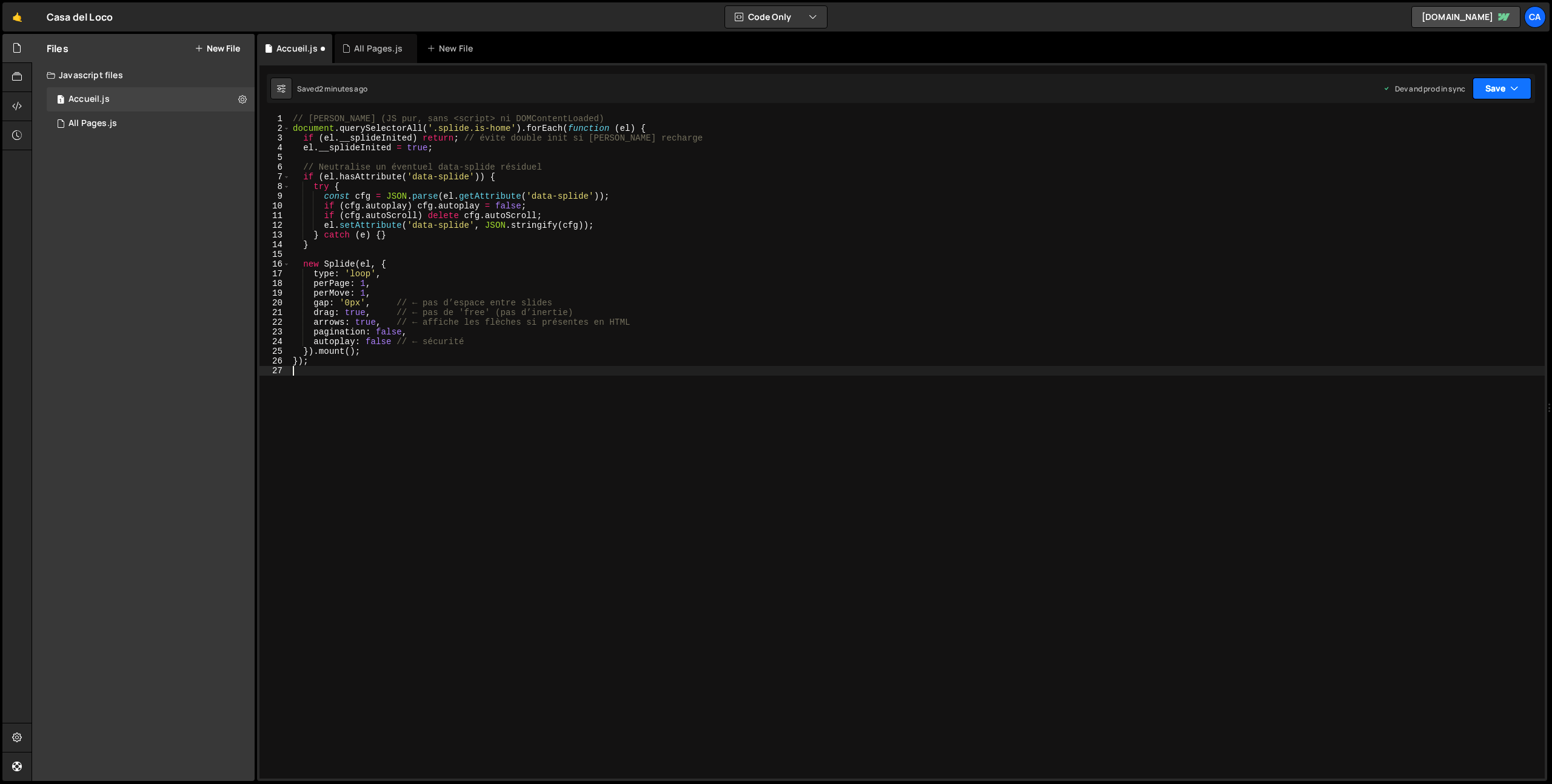
click at [1505, 81] on button "Save" at bounding box center [1502, 88] width 58 height 21
click at [1445, 159] on div "Save to Production S" at bounding box center [1461, 158] width 126 height 12
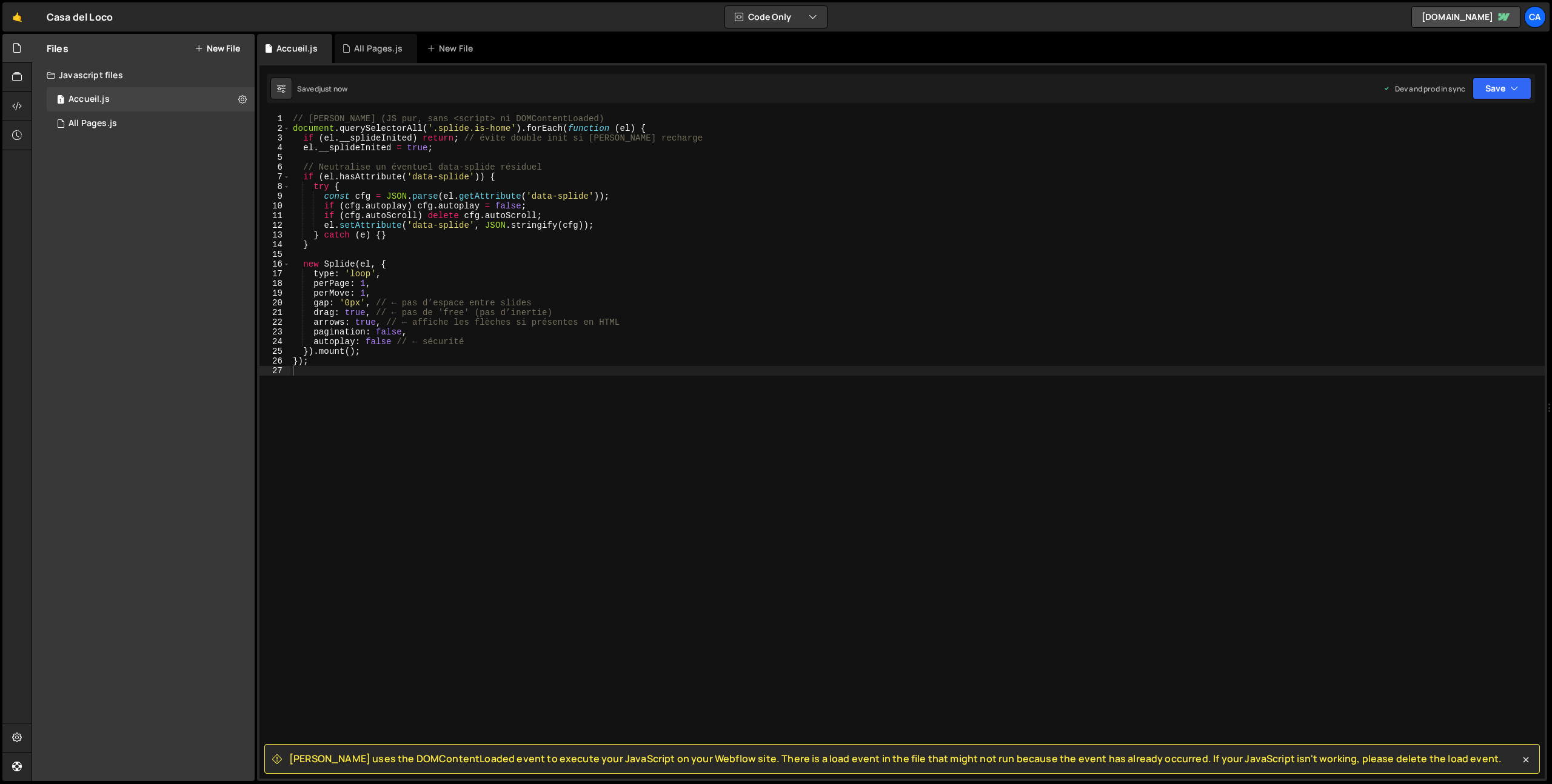
click at [389, 243] on div "// [PERSON_NAME] (JS pur, sans <script> ni DOMContentLoaded) document . querySe…" at bounding box center [917, 456] width 1254 height 684
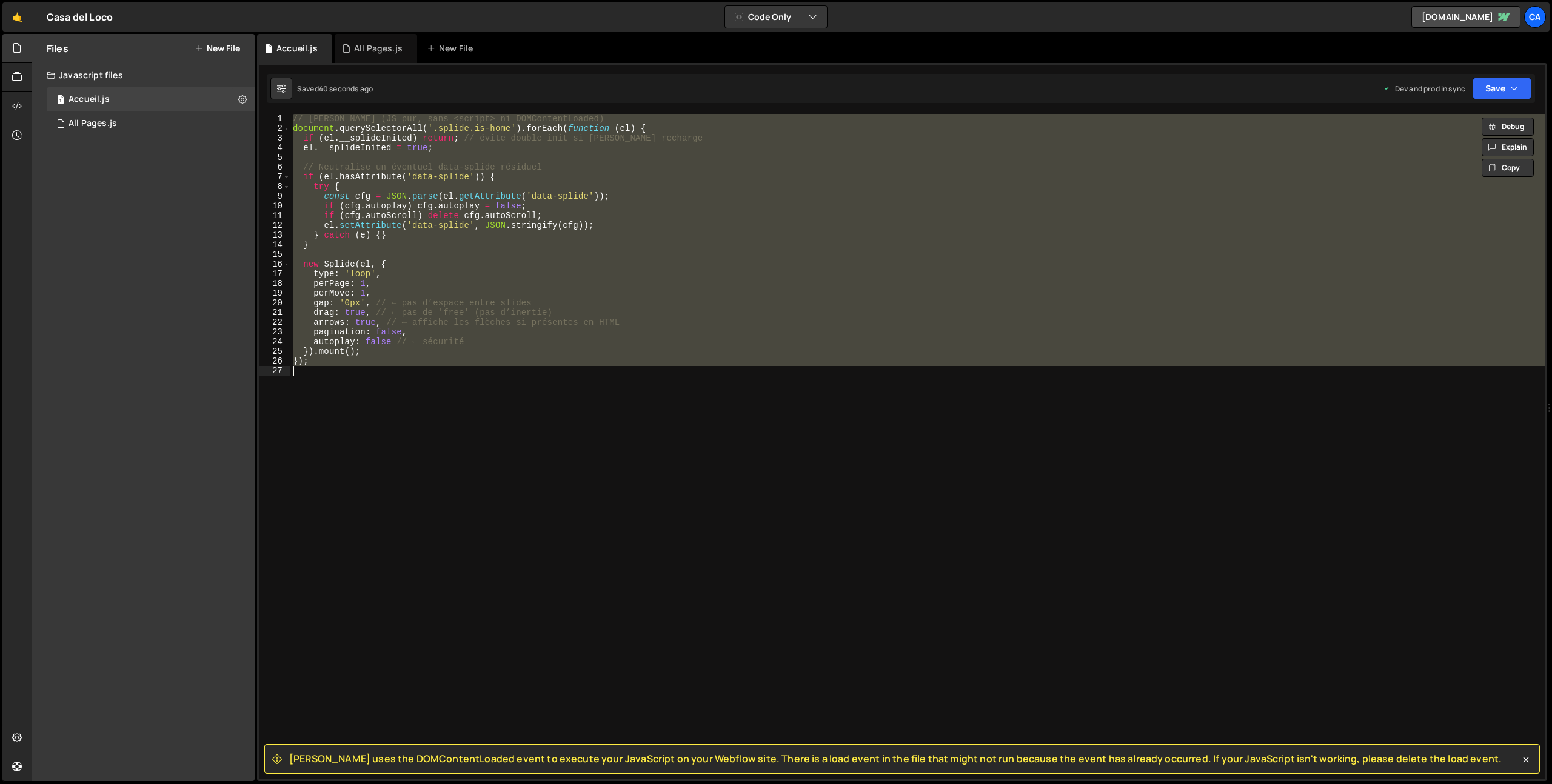
click at [480, 306] on div "// [PERSON_NAME] (JS pur, sans <script> ni DOMContentLoaded) document . querySe…" at bounding box center [917, 447] width 1254 height 665
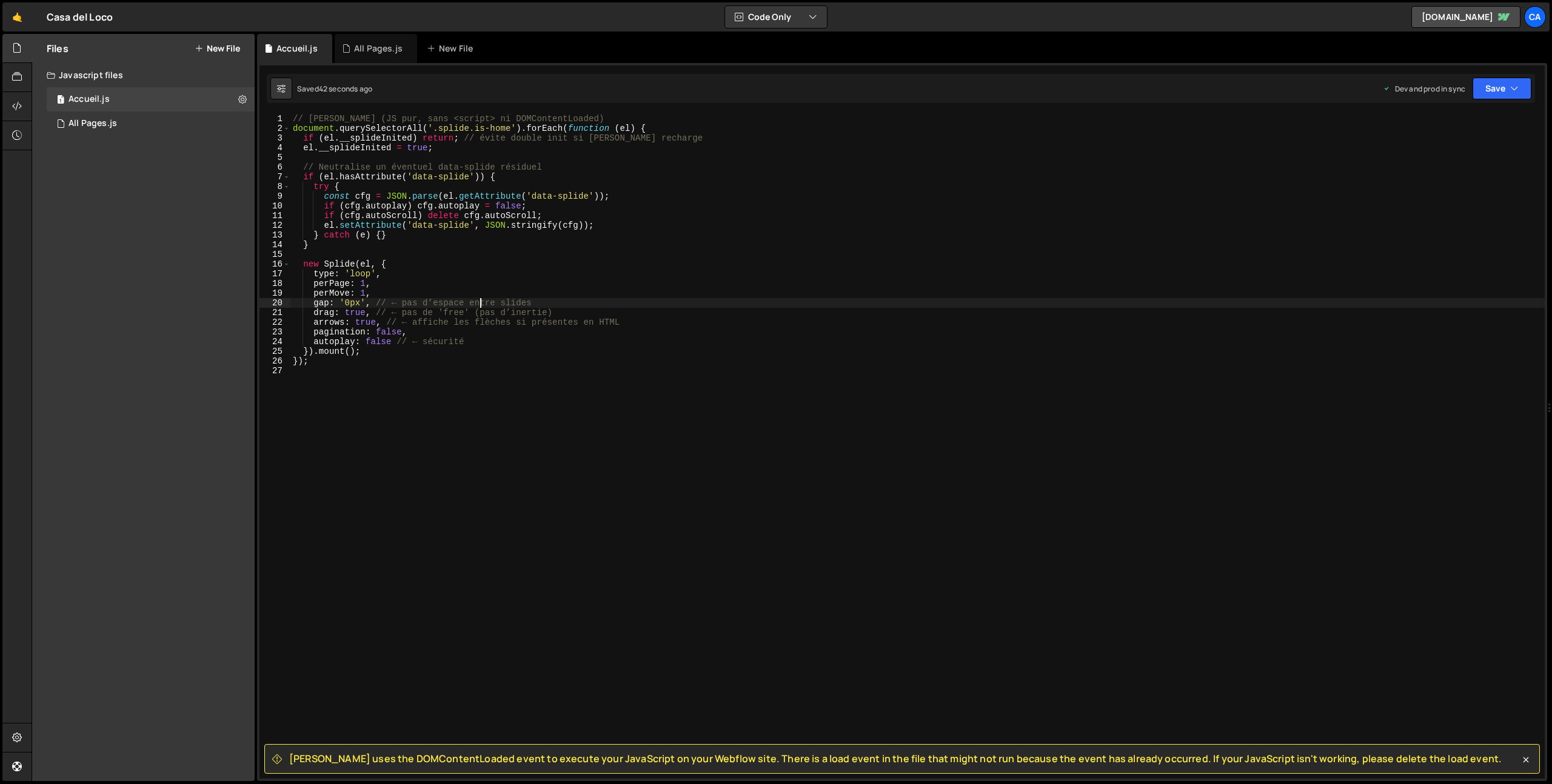
type textarea "});"
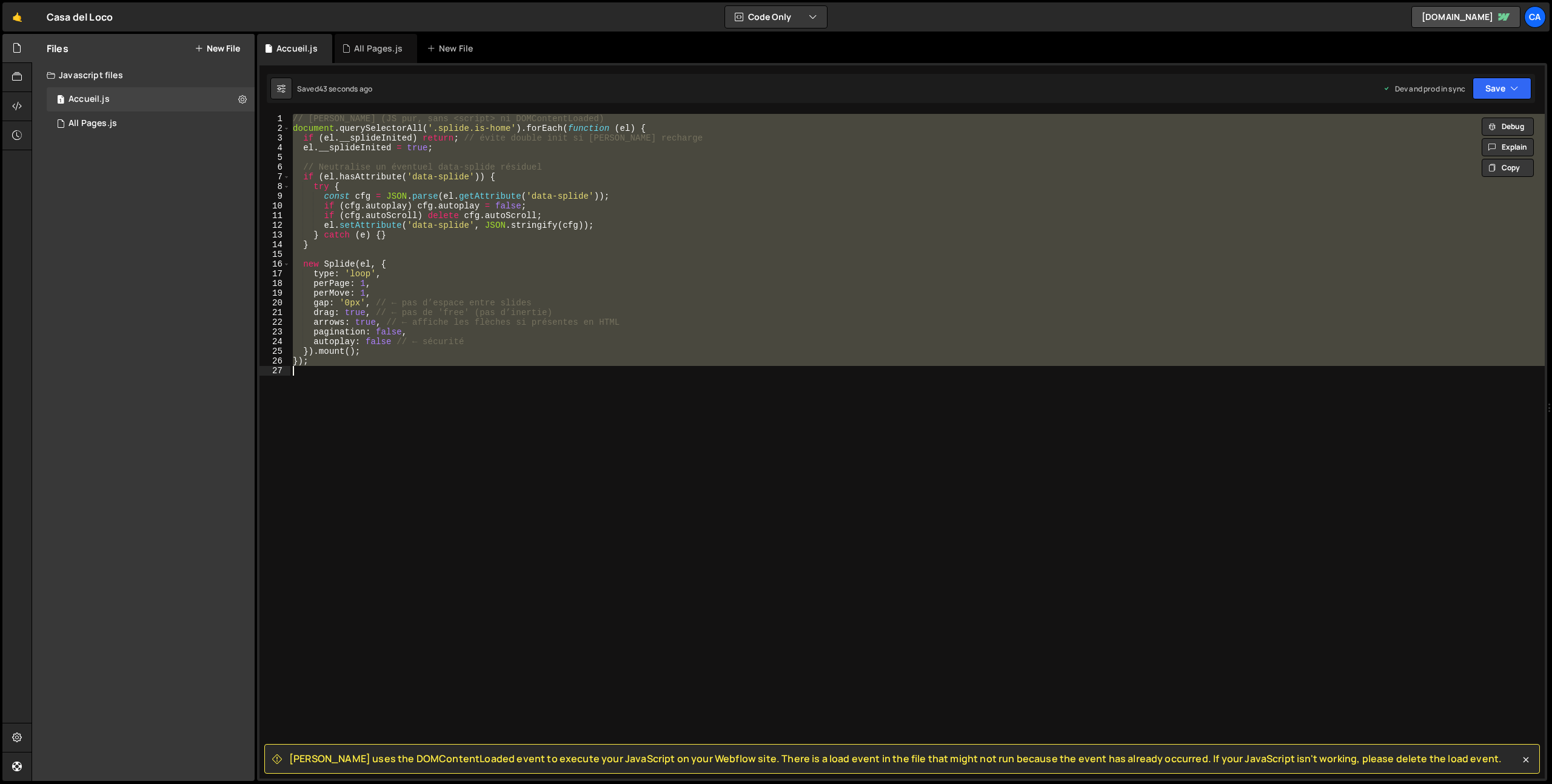
paste textarea
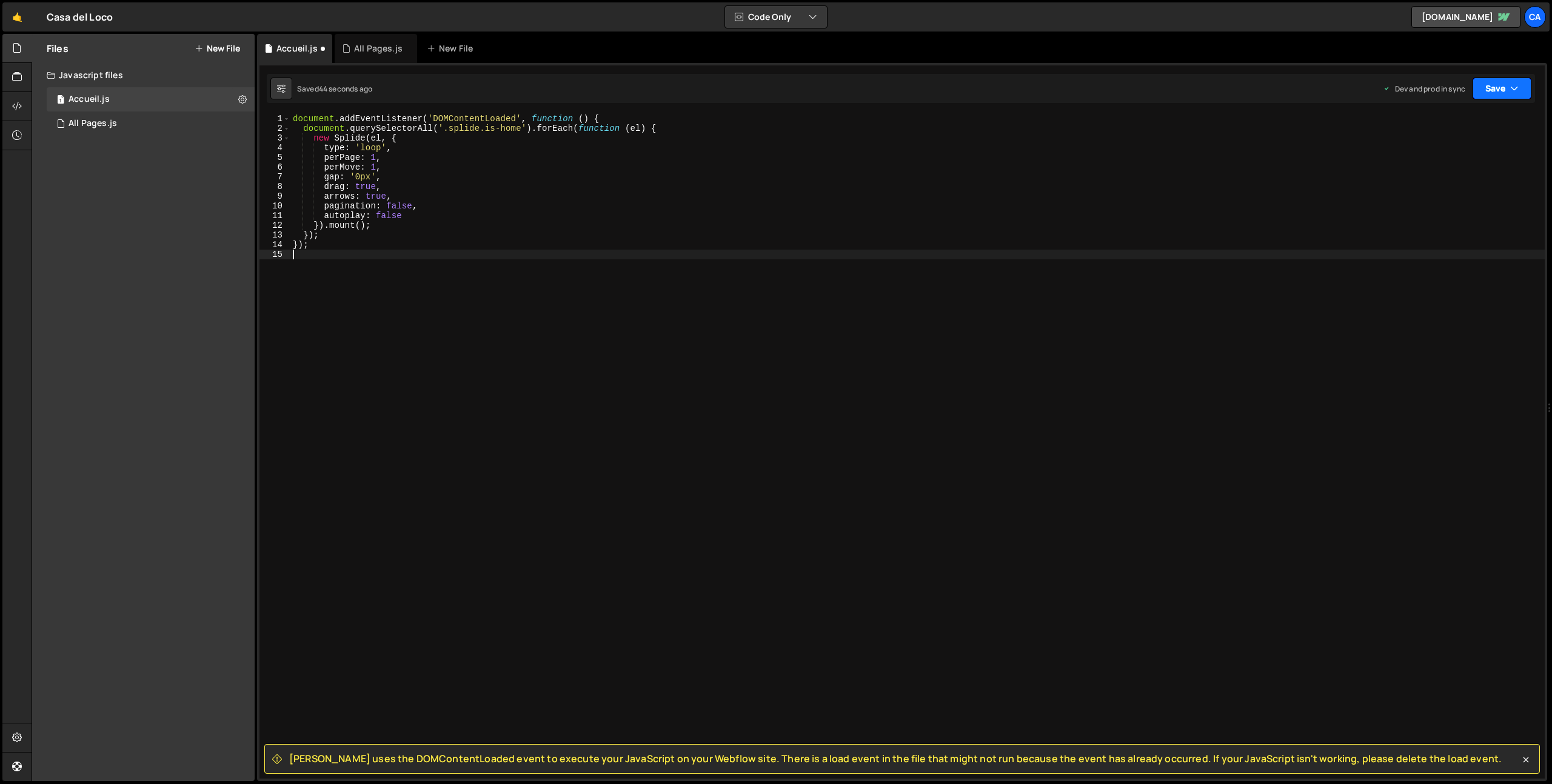
click at [1489, 89] on button "Save" at bounding box center [1502, 88] width 58 height 21
click at [1458, 159] on div "Save to Production S" at bounding box center [1461, 158] width 126 height 12
click at [368, 252] on div "document . addEventListener ( 'DOMContentLoaded' , function ( ) { document . qu…" at bounding box center [917, 456] width 1254 height 684
type textarea "});"
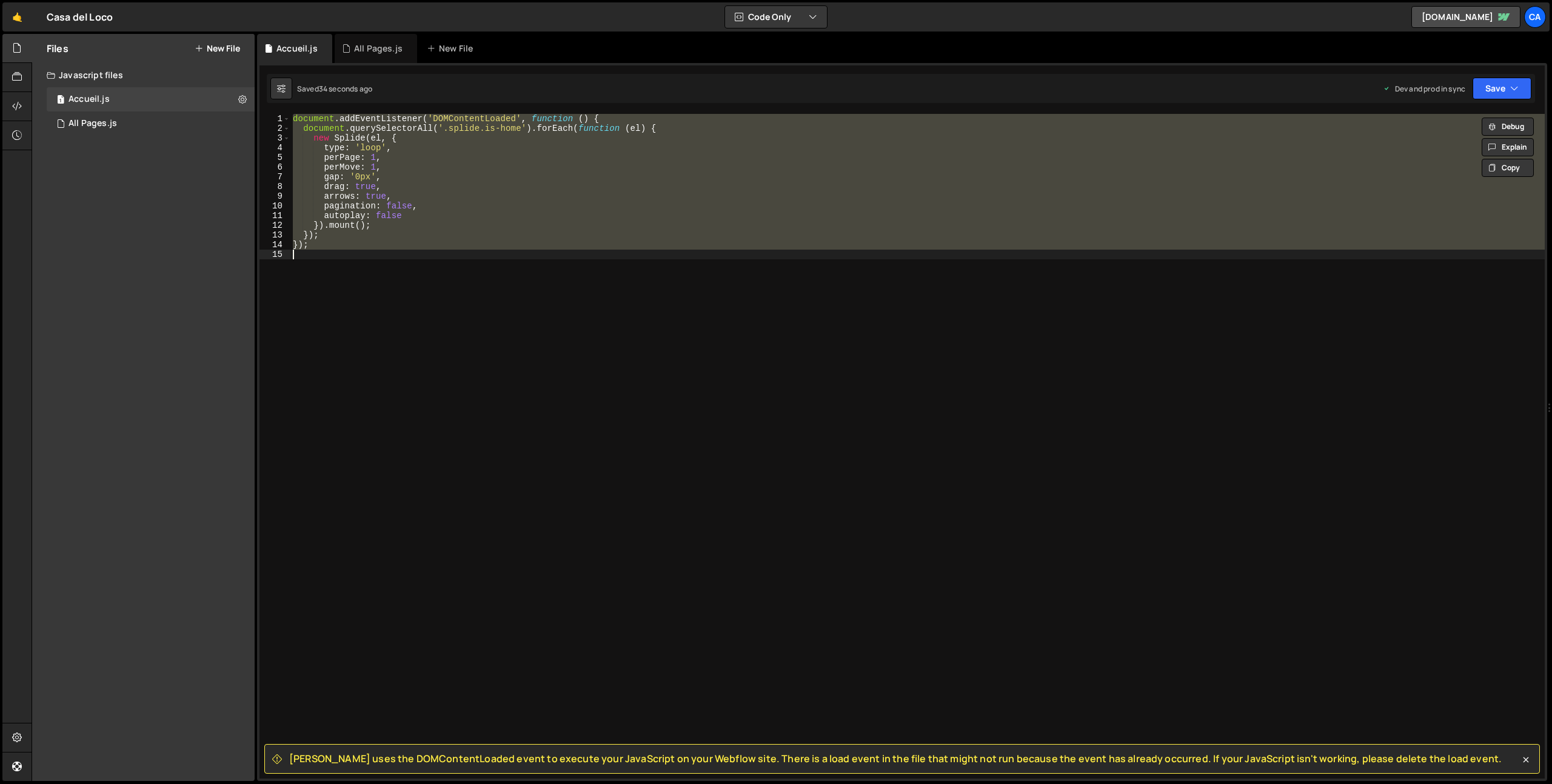
paste textarea
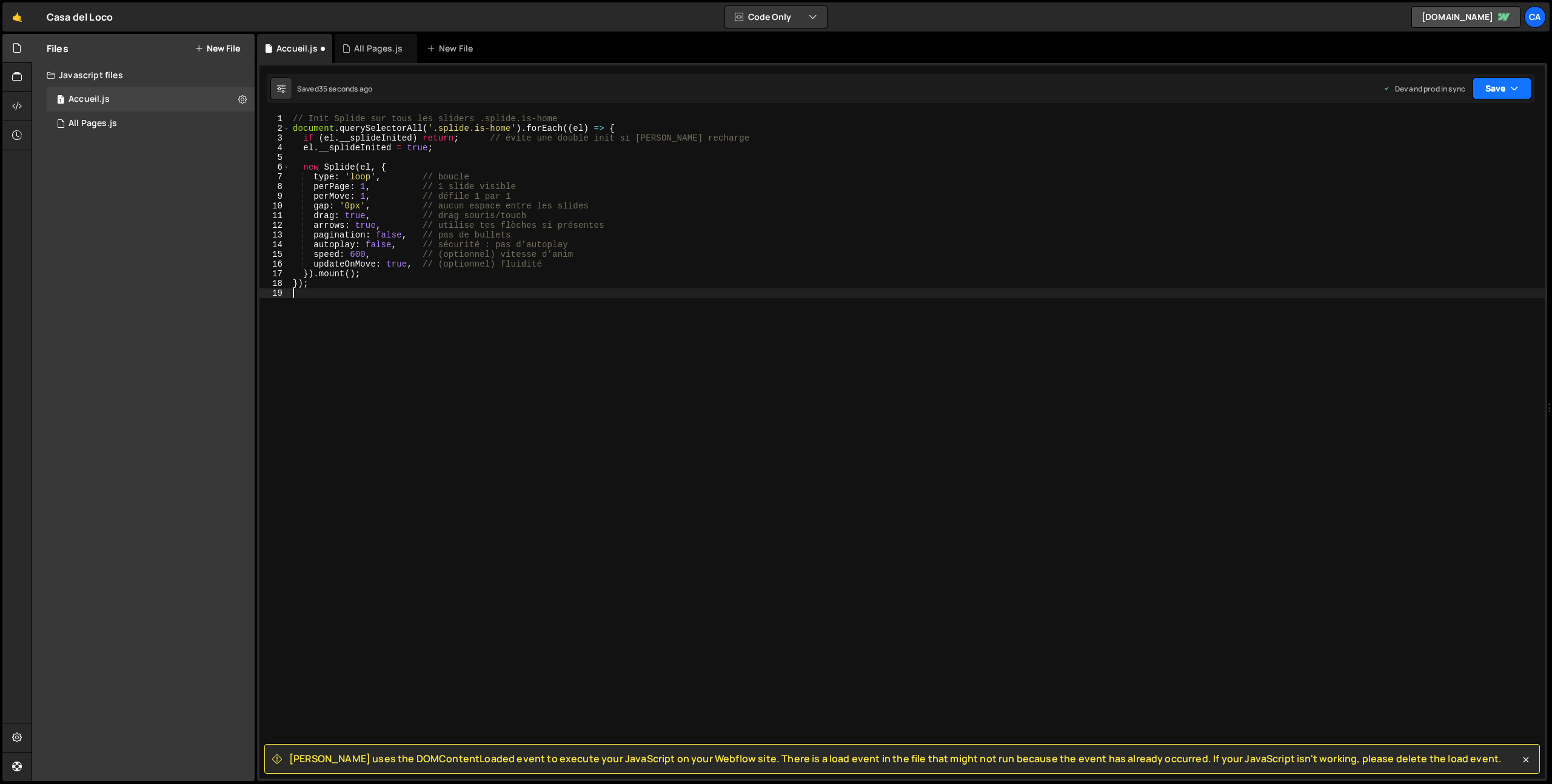
click at [1496, 96] on button "Save" at bounding box center [1502, 88] width 58 height 21
click at [1435, 164] on div "Saved 33 seconds ago" at bounding box center [1461, 171] width 126 height 15
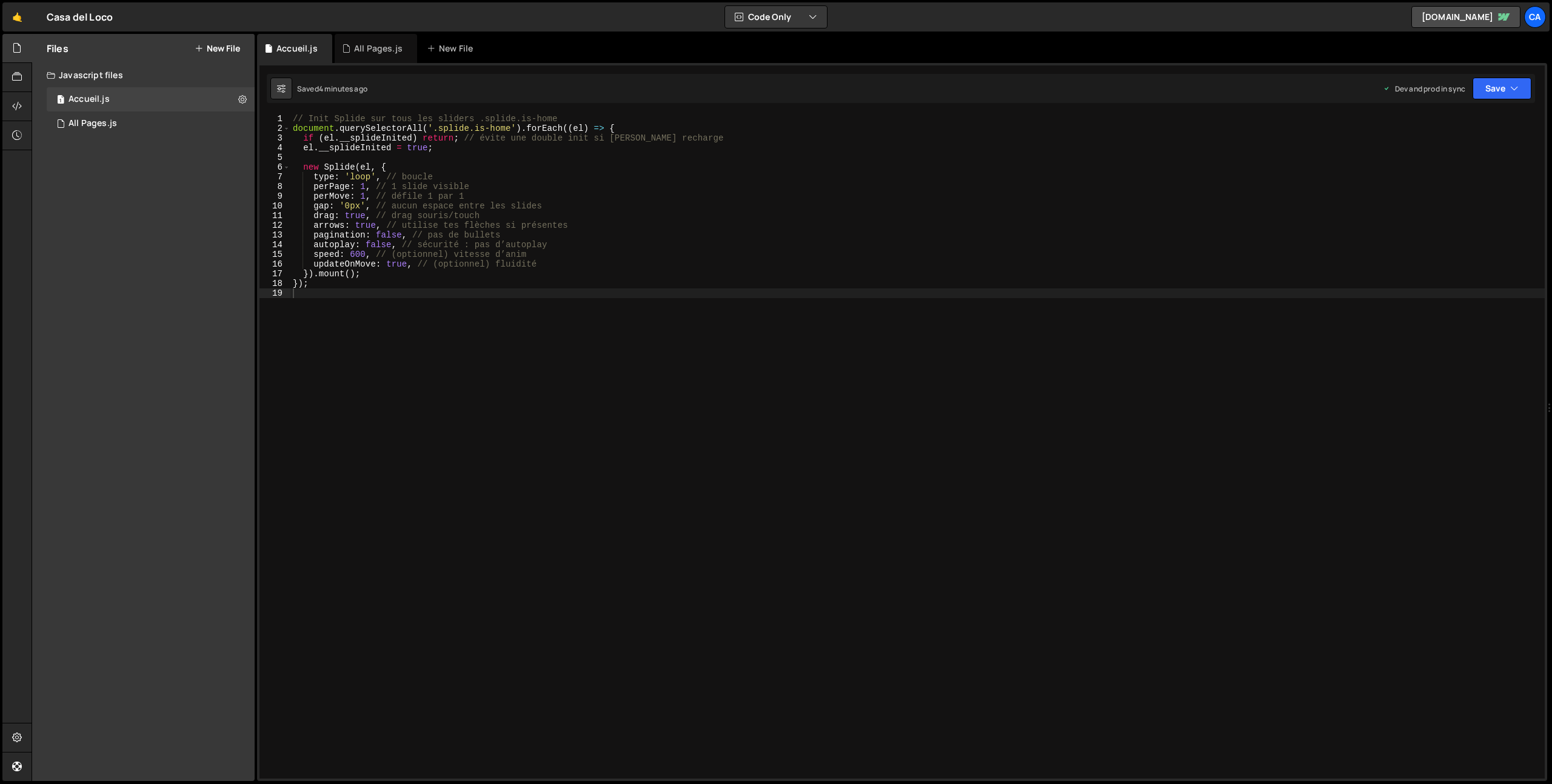
click at [370, 294] on div "// Init Splide sur tous les sliders .splide.is-home document . querySelectorAll…" at bounding box center [917, 456] width 1254 height 684
type textarea "});"
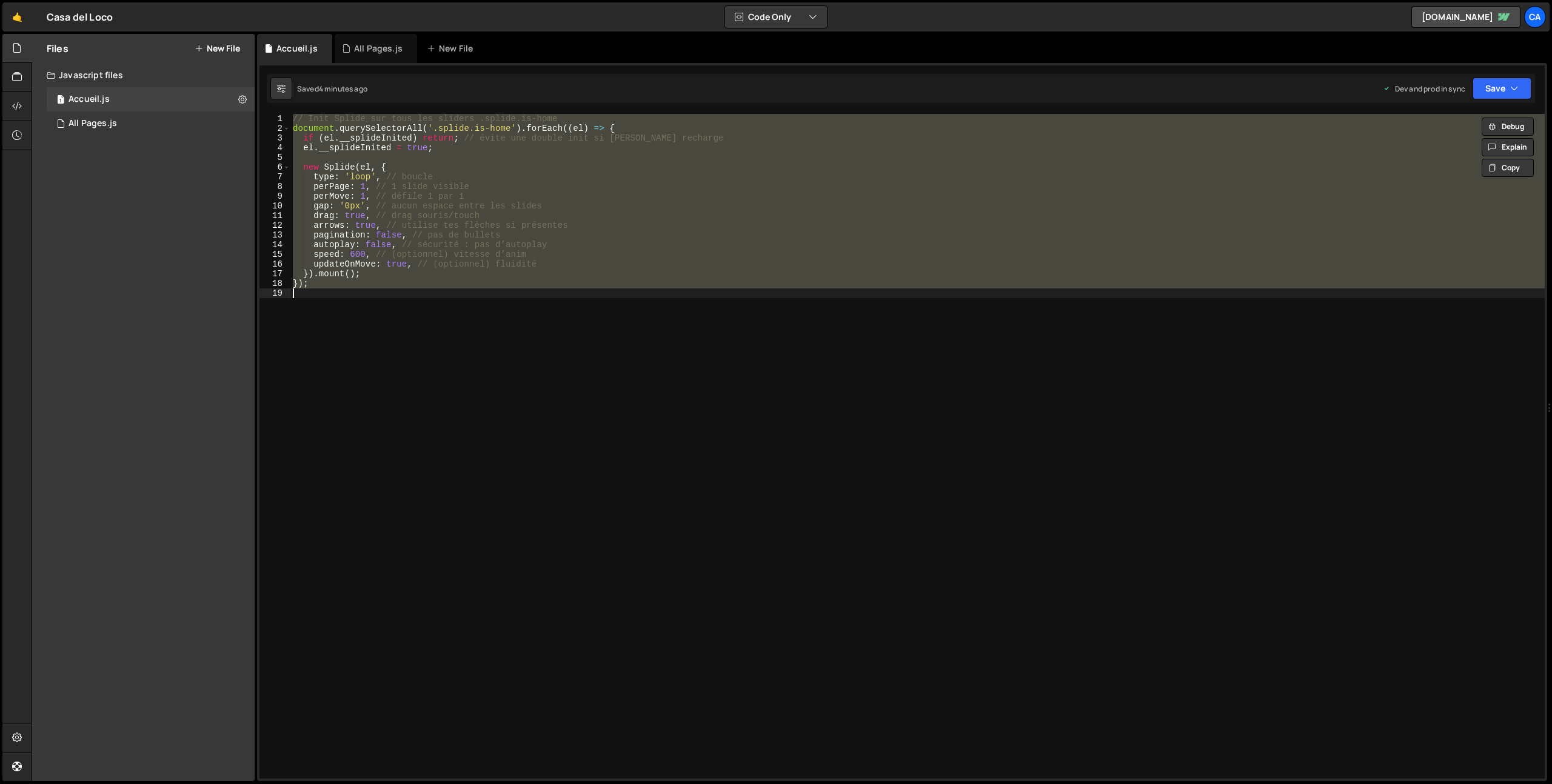
paste textarea
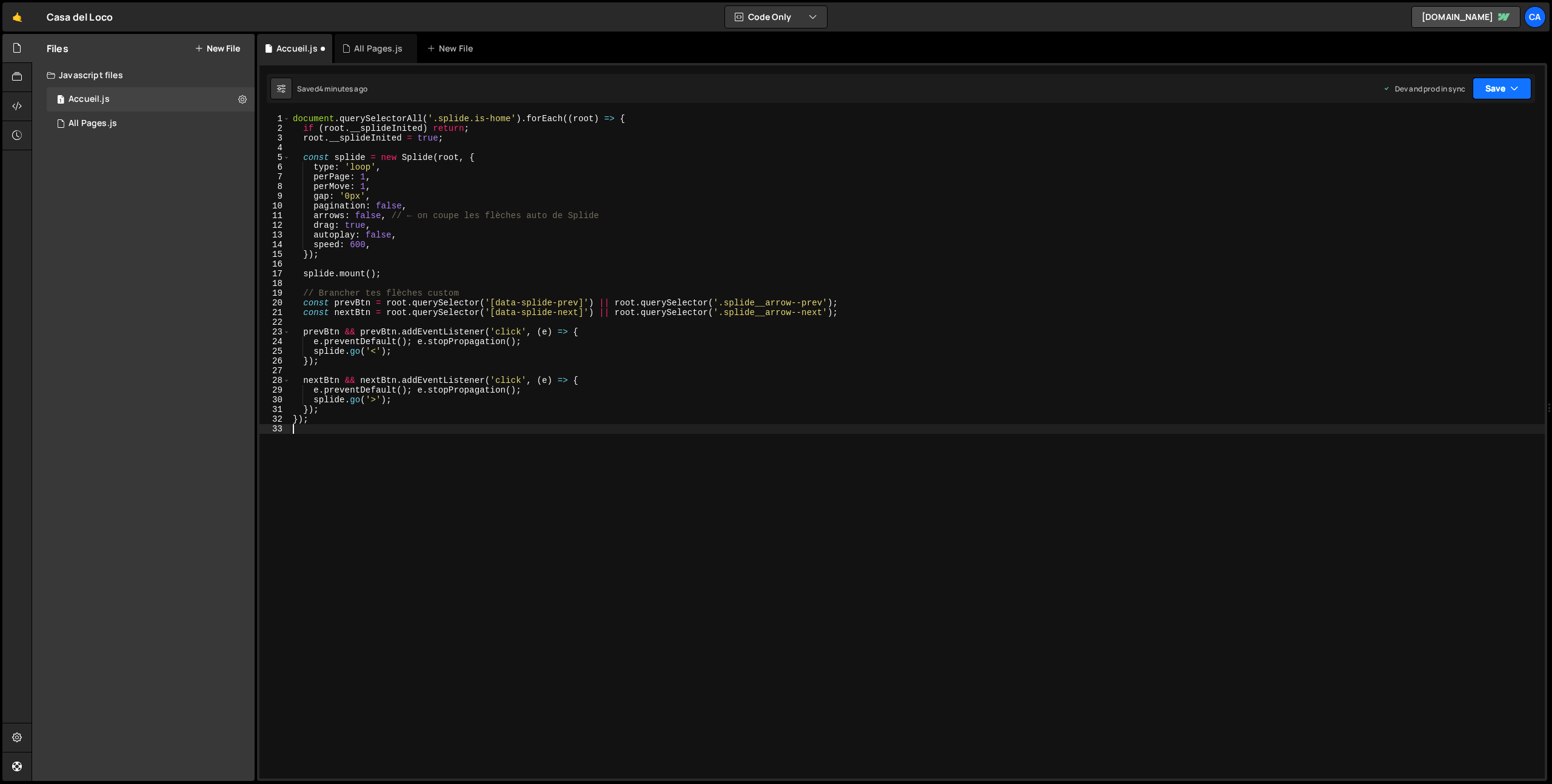
click at [1481, 83] on button "Save" at bounding box center [1502, 88] width 58 height 21
click at [1447, 179] on button "Save to Production S Saved 4 minutes ago" at bounding box center [1461, 165] width 145 height 40
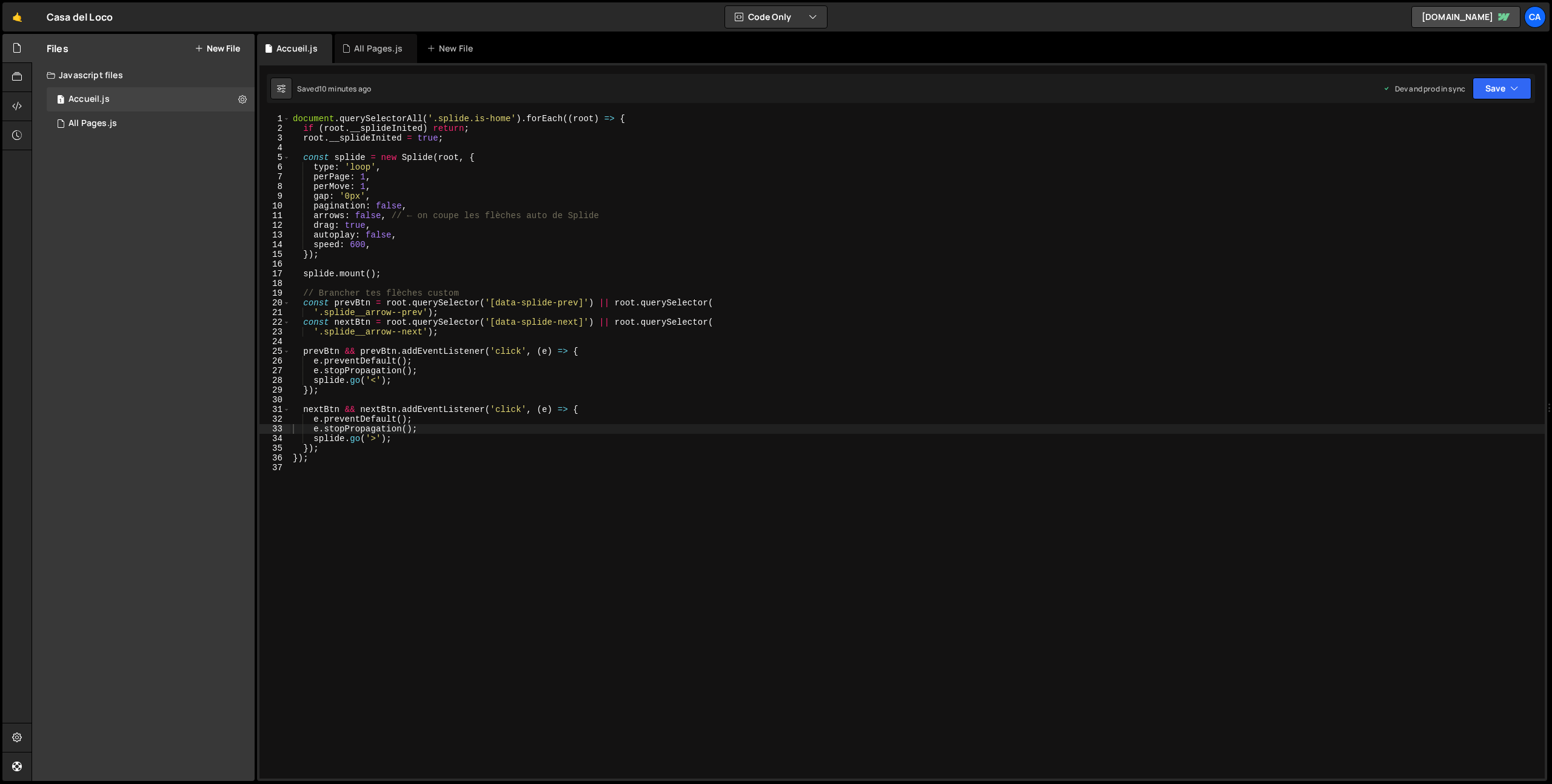
click at [453, 283] on div "document . querySelectorAll ( '.splide.is-home' ) . forEach (( root ) => { if (…" at bounding box center [917, 456] width 1254 height 684
type textarea "});"
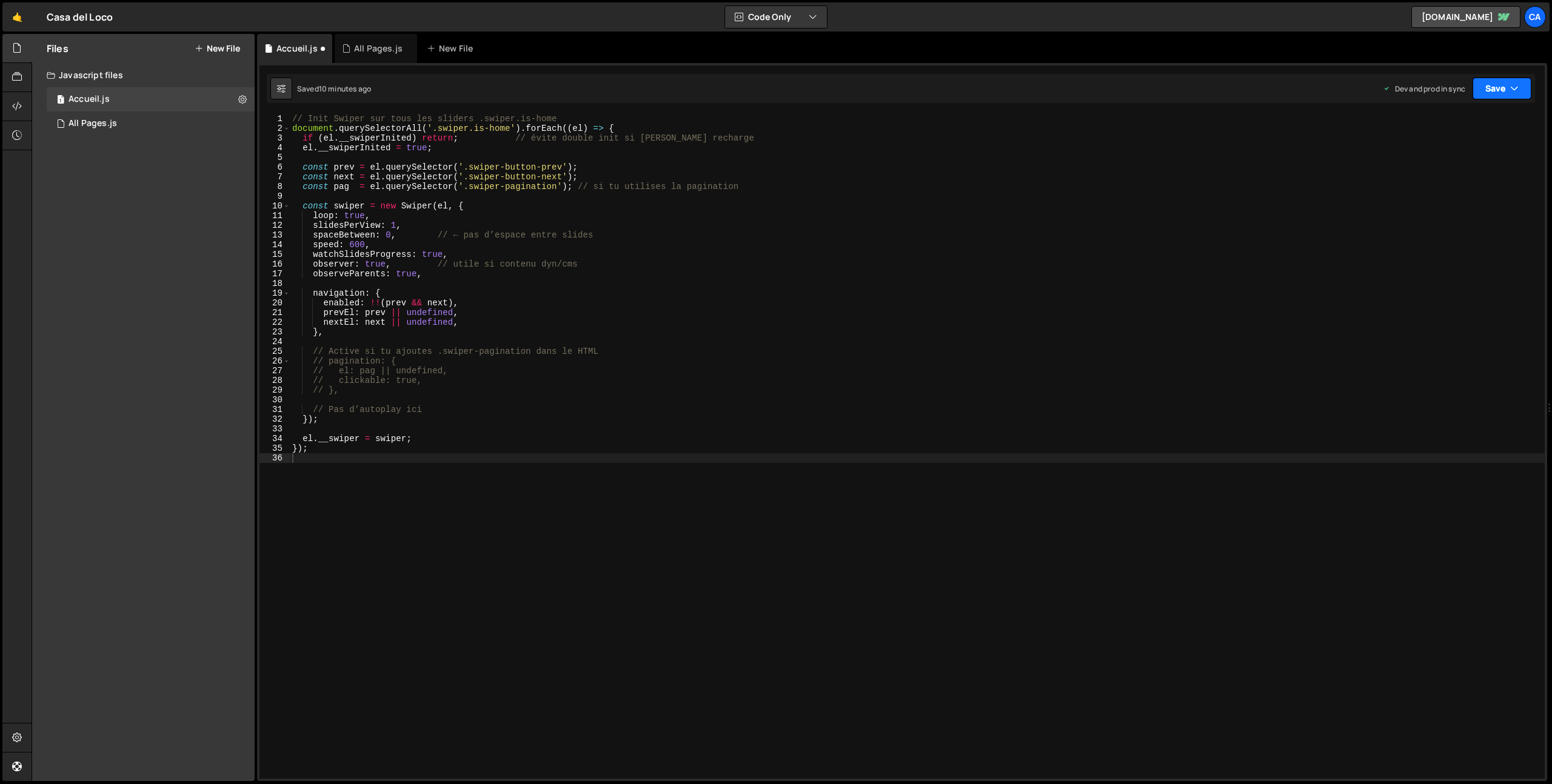
click at [1496, 96] on button "Save" at bounding box center [1502, 88] width 58 height 21
click at [1432, 169] on div "10 minutes ago" at bounding box center [1445, 170] width 51 height 10
click at [486, 167] on div "// Init Swiper sur tous les sliders .swiper.is-home document . querySelectorAll…" at bounding box center [917, 456] width 1255 height 684
drag, startPoint x: 486, startPoint y: 167, endPoint x: 555, endPoint y: 165, distance: 69.0
click at [555, 165] on div "// Init Swiper sur tous les sliders .swiper.is-home document . querySelectorAll…" at bounding box center [917, 456] width 1255 height 684
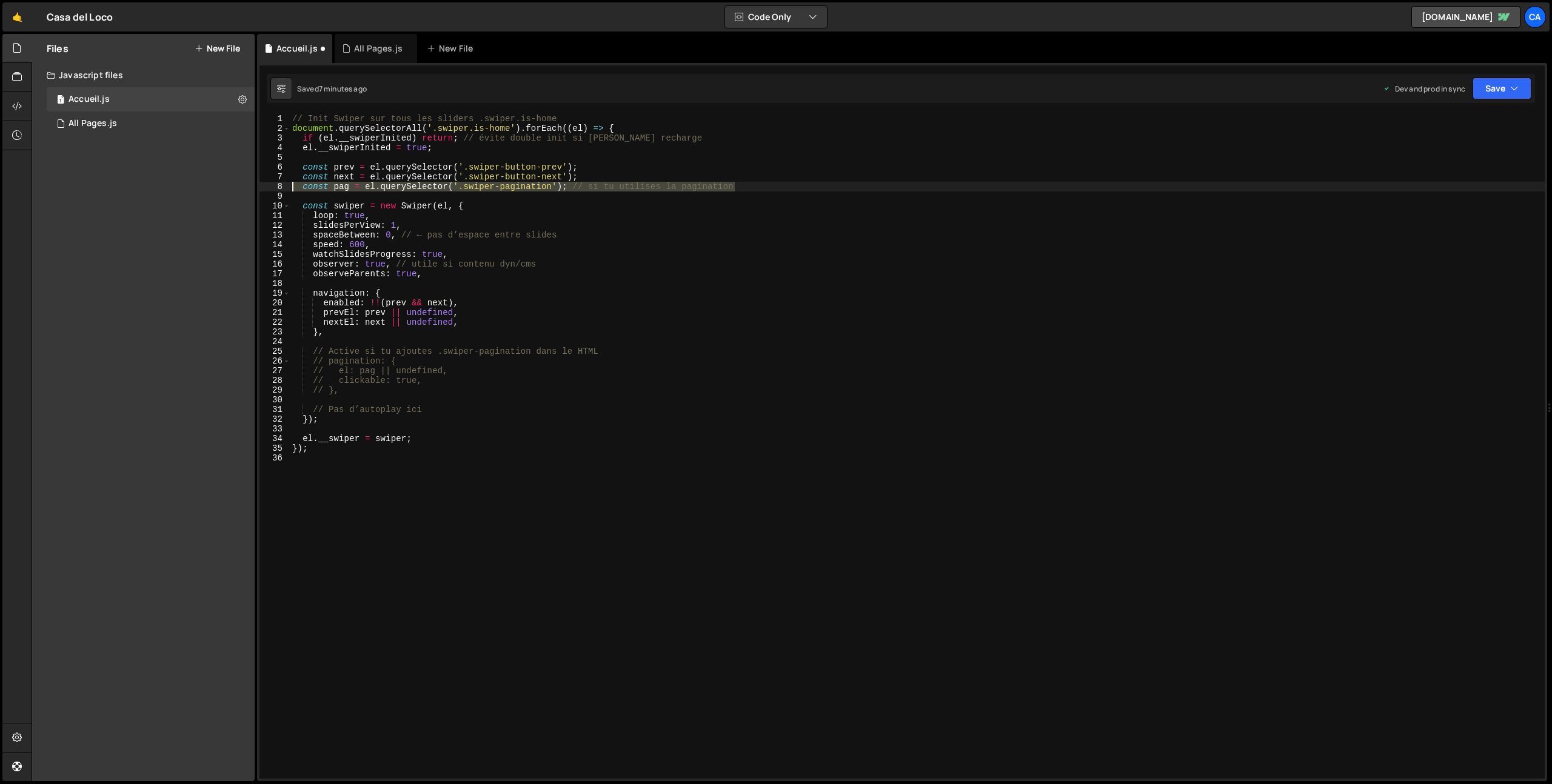
drag, startPoint x: 762, startPoint y: 191, endPoint x: 201, endPoint y: 186, distance: 561.0
click at [201, 186] on div "Files New File Javascript files 1 Accueil.js 0 1 All Pages.js 0 CSS files Copy …" at bounding box center [792, 408] width 1520 height 748
type textarea "const pag = el.querySelector('.swiper-pagination'); // si tu utilises la pagina…"
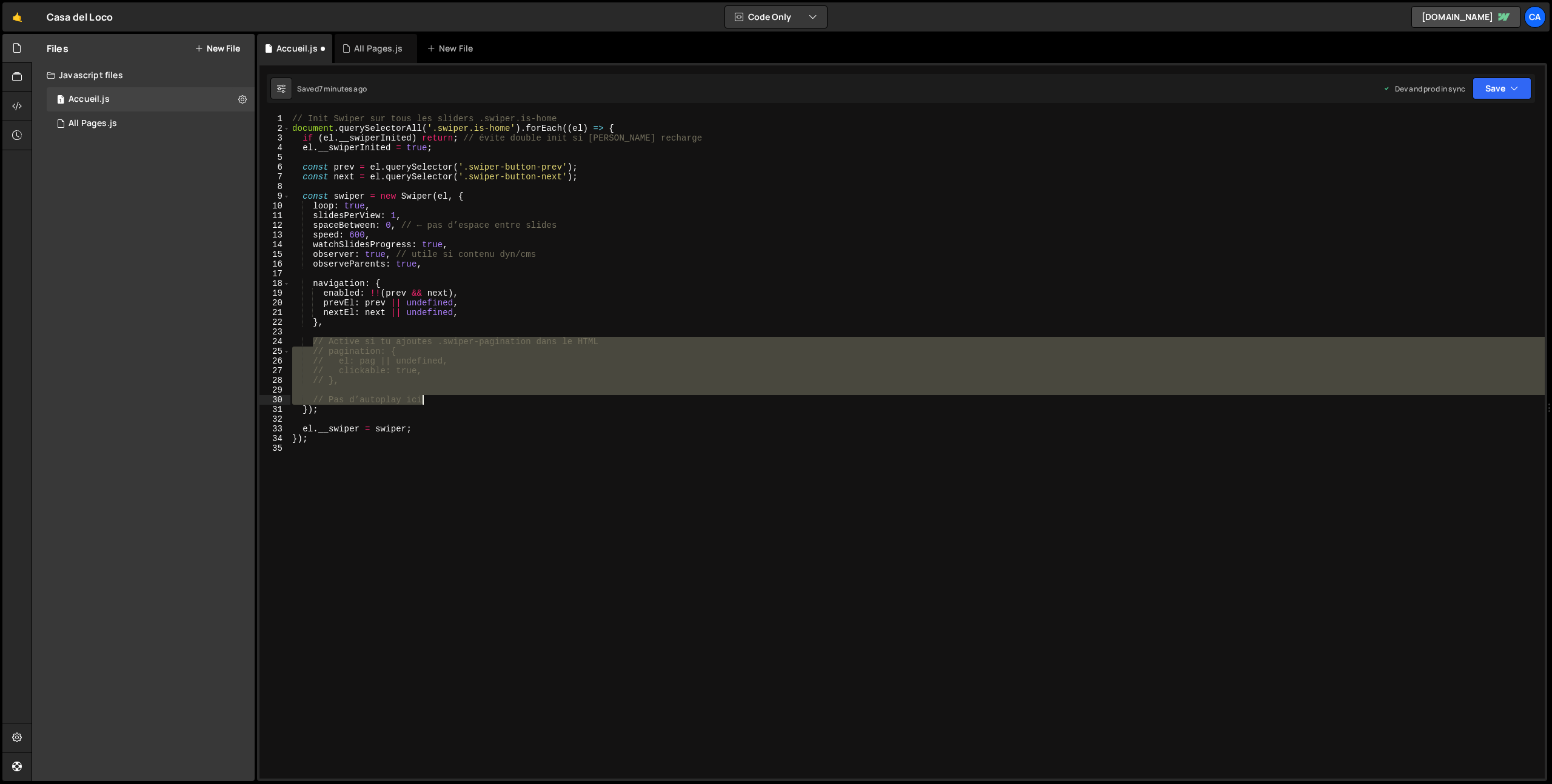
drag, startPoint x: 315, startPoint y: 341, endPoint x: 501, endPoint y: 402, distance: 195.7
click at [501, 402] on div "// Init Swiper sur tous les sliders .swiper.is-home document . querySelectorAll…" at bounding box center [917, 456] width 1255 height 684
type textarea "// Pas d’autoplay ici"
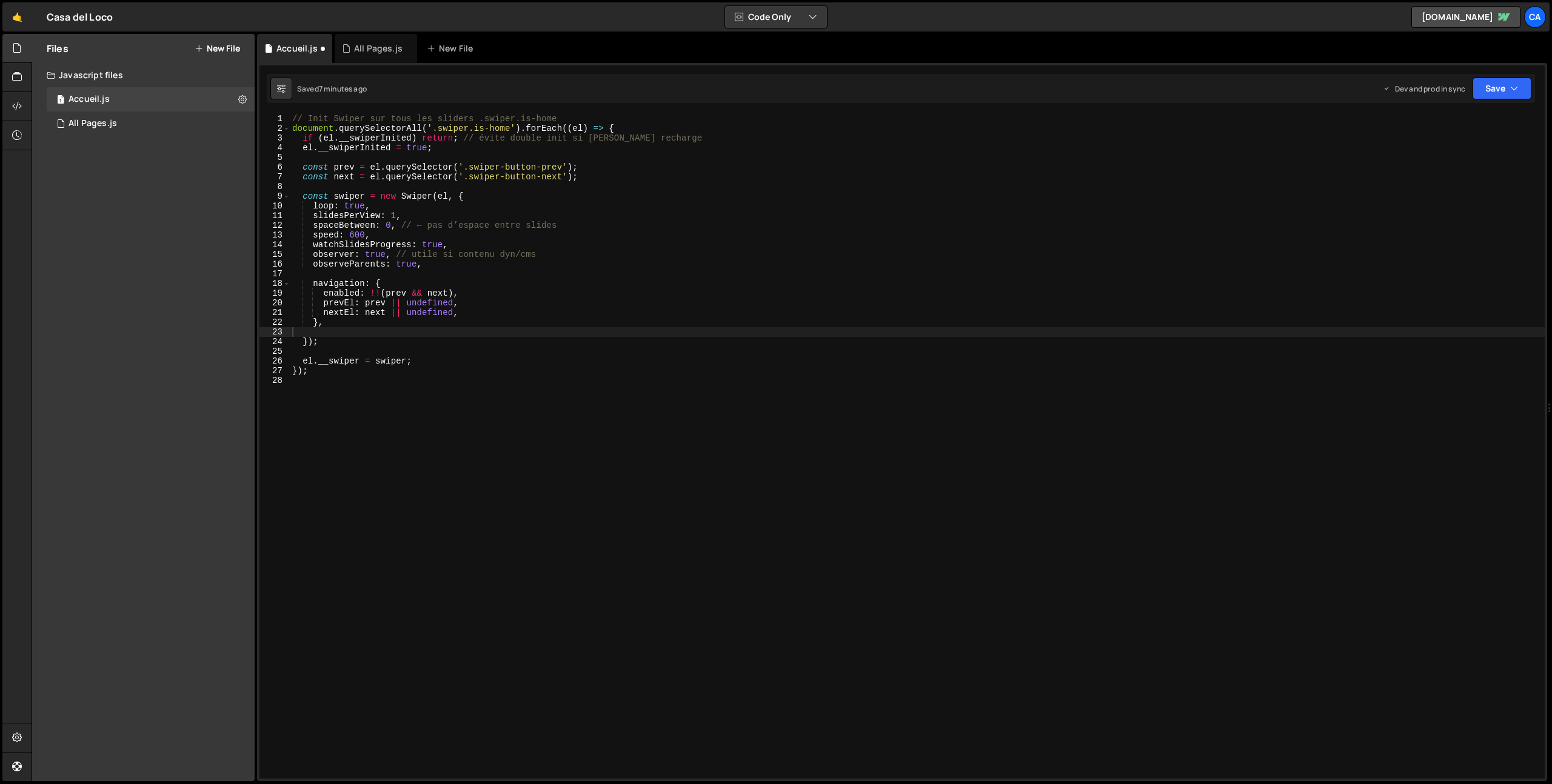
click at [1535, 76] on div "1 2 3 4 5 6 7 8 9 10 11 12 13 14 15 16 17 18 19 20 21 22 23 24 25 26 27 28 29 3…" at bounding box center [902, 422] width 1291 height 718
click at [1519, 85] on button "Save" at bounding box center [1502, 88] width 58 height 21
click at [1487, 159] on div "Save to Production S" at bounding box center [1461, 158] width 126 height 12
click at [394, 307] on div "// Init Swiper sur tous les sliders .swiper.is-home document . querySelectorAll…" at bounding box center [917, 456] width 1255 height 684
type textarea "});"
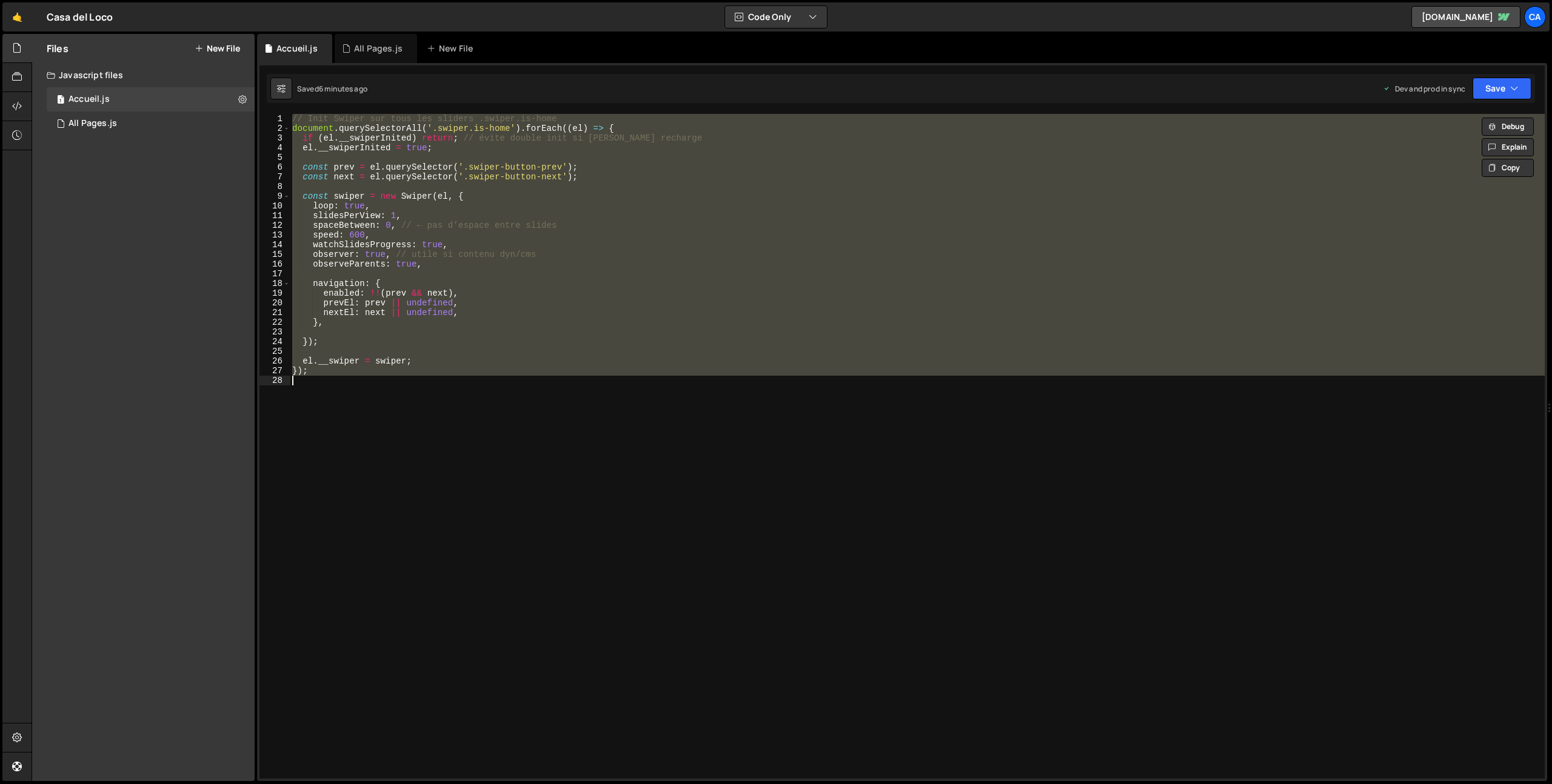
paste textarea
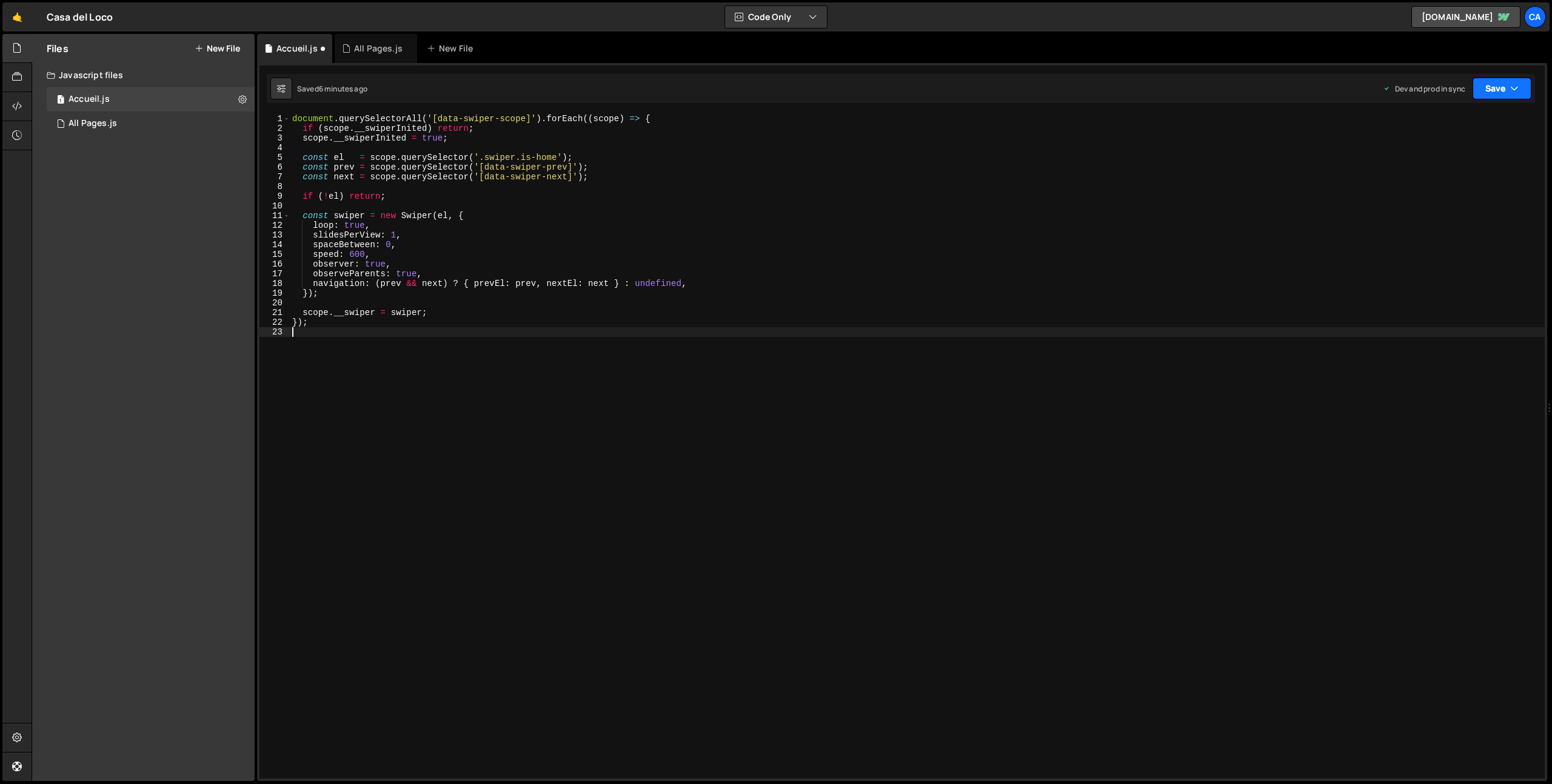
click at [1502, 88] on button "Save" at bounding box center [1502, 88] width 58 height 21
click at [1441, 174] on div "6 minutes ago" at bounding box center [1443, 170] width 47 height 10
